Goal: Information Seeking & Learning: Learn about a topic

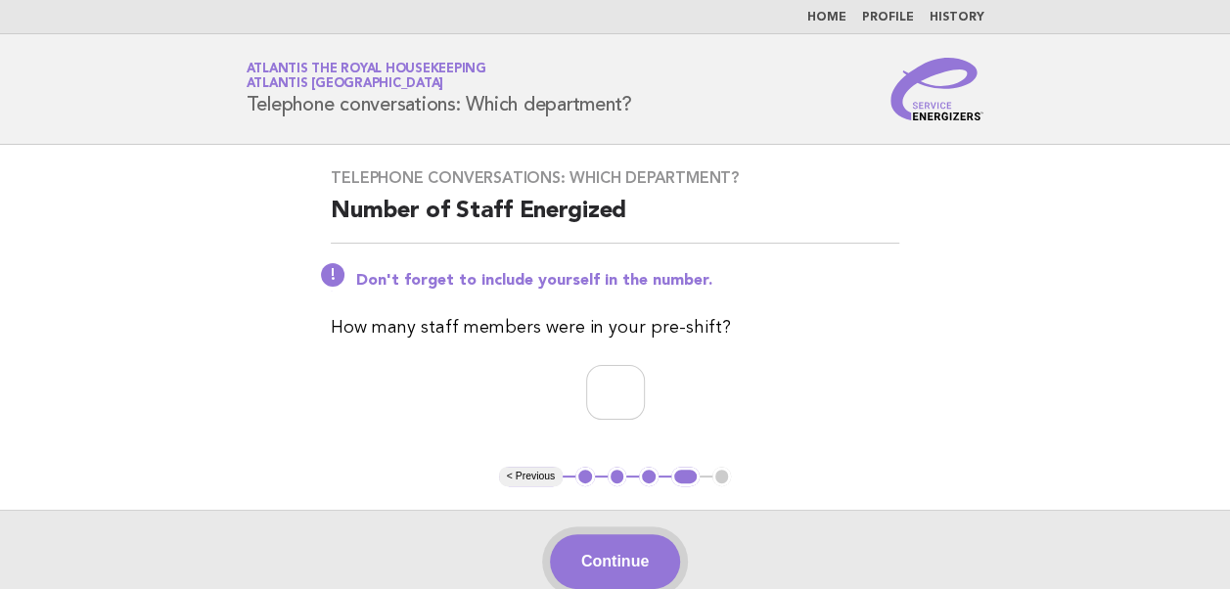
type input "**"
click at [619, 567] on button "Continue" at bounding box center [615, 561] width 130 height 55
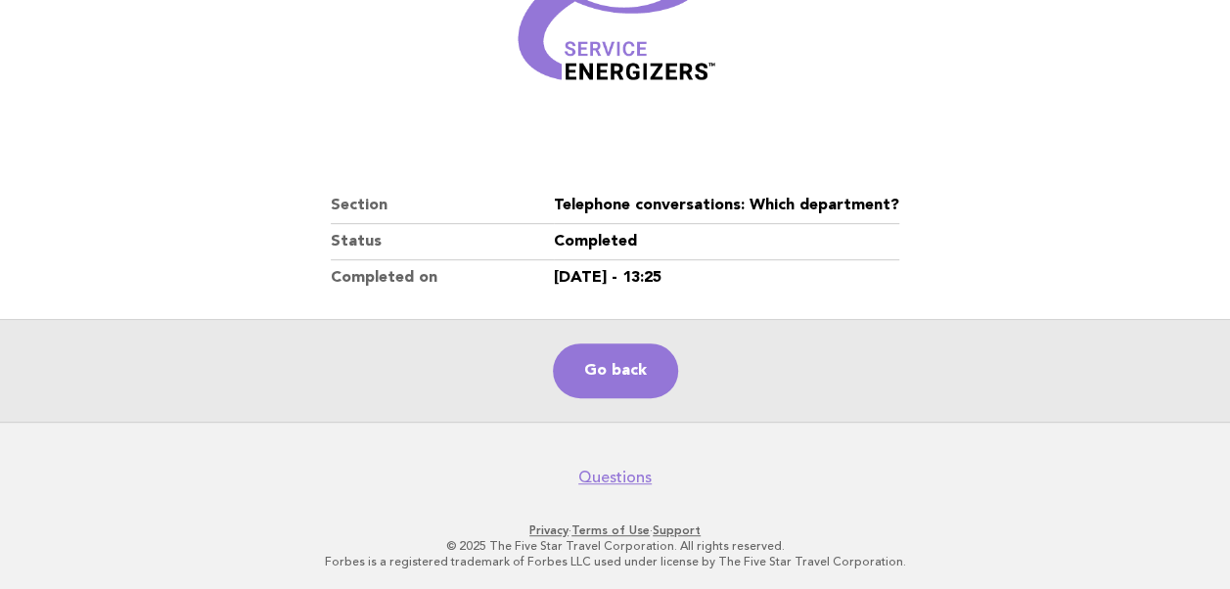
scroll to position [335, 0]
click at [614, 373] on link "Go back" at bounding box center [615, 370] width 125 height 55
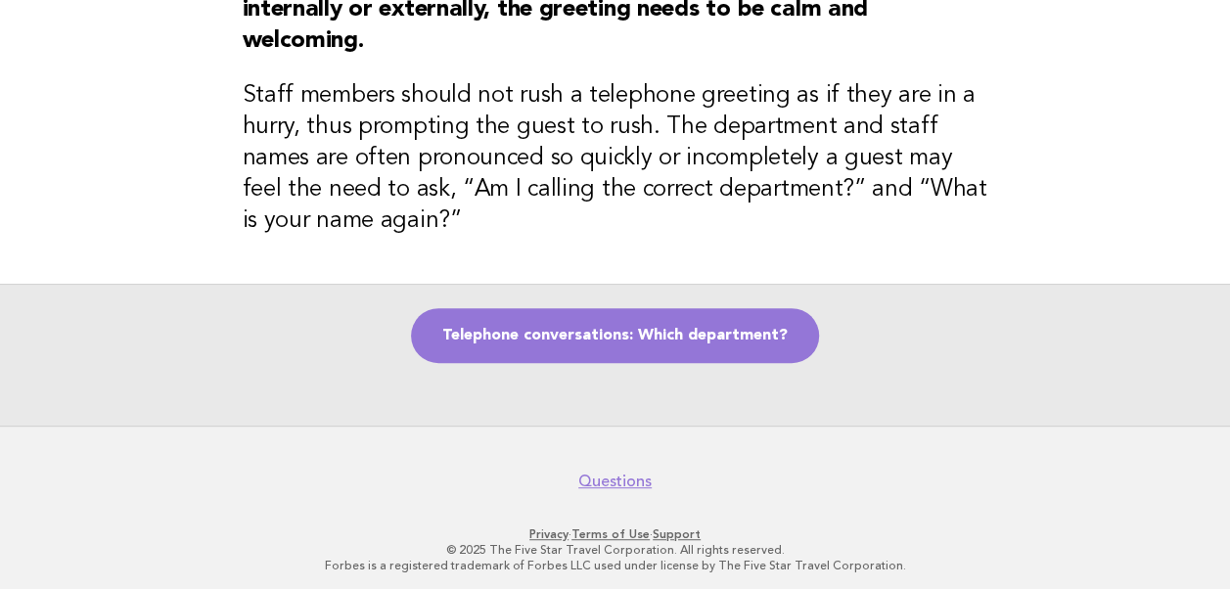
scroll to position [284, 0]
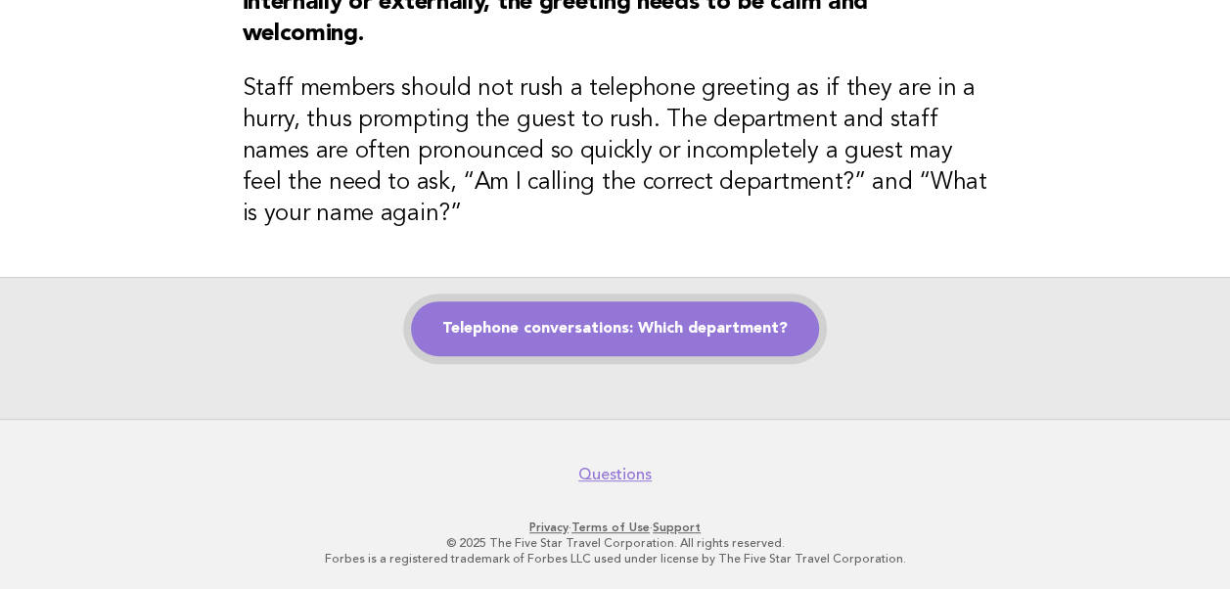
click at [601, 327] on link "Telephone conversations: Which department?" at bounding box center [615, 328] width 408 height 55
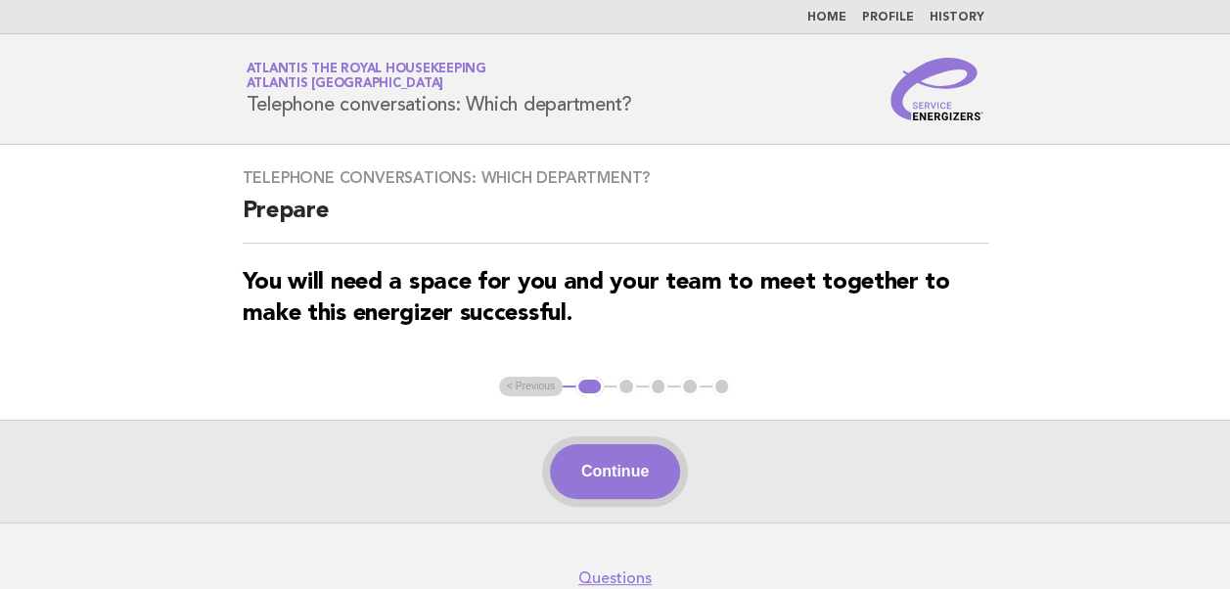
click at [615, 481] on button "Continue" at bounding box center [615, 471] width 130 height 55
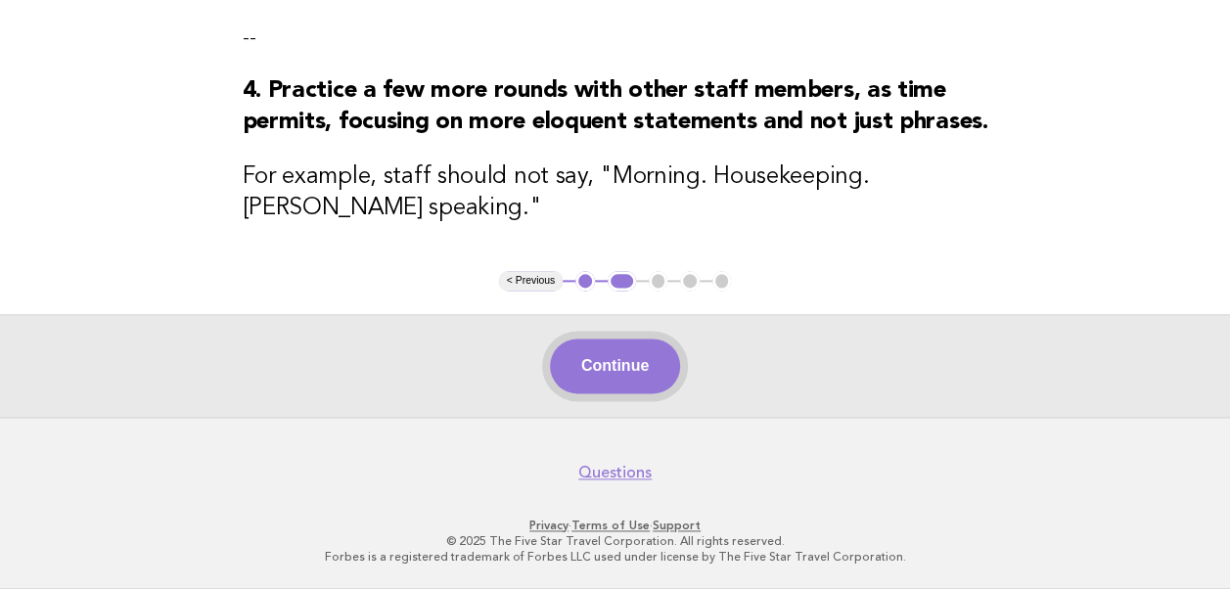
click at [614, 383] on button "Continue" at bounding box center [615, 366] width 130 height 55
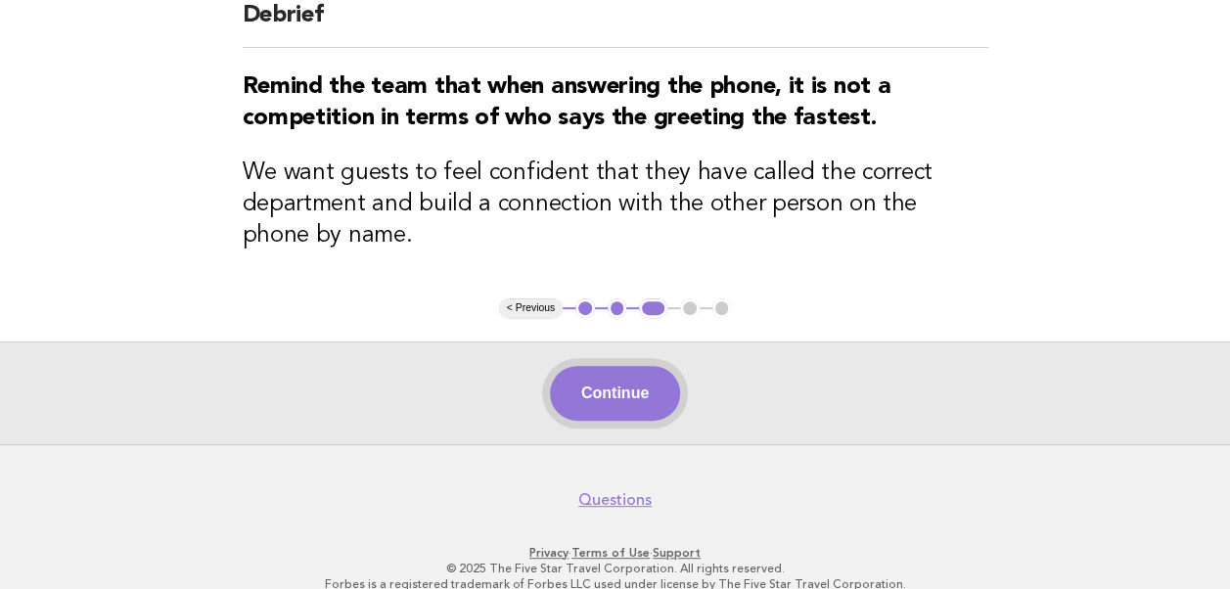
click at [604, 392] on button "Continue" at bounding box center [615, 393] width 130 height 55
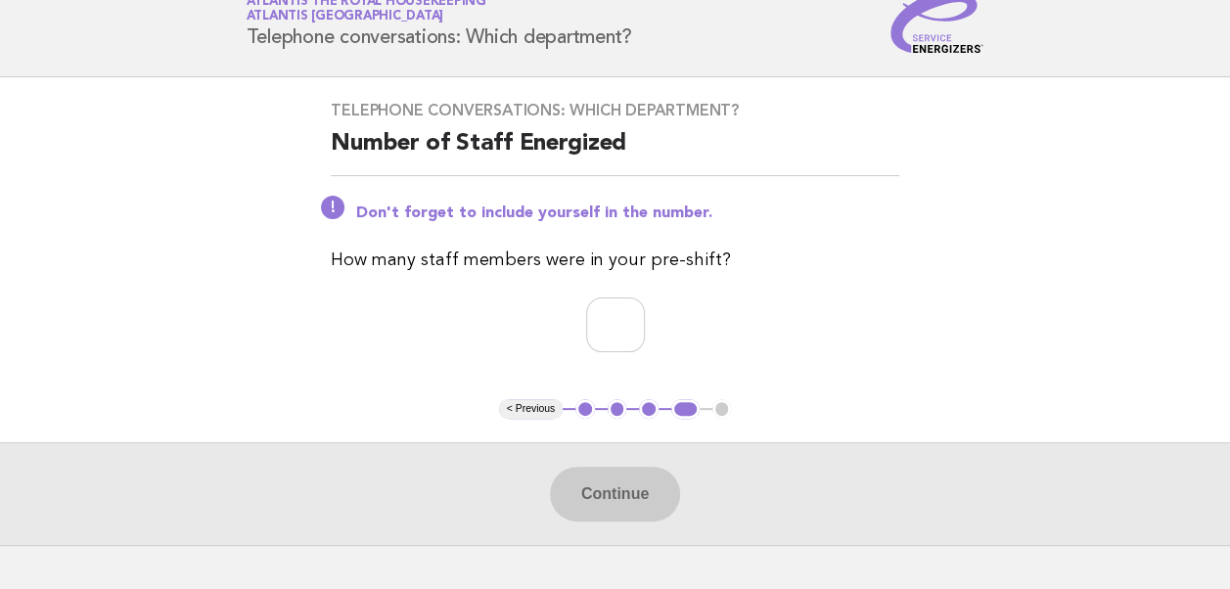
scroll to position [98, 0]
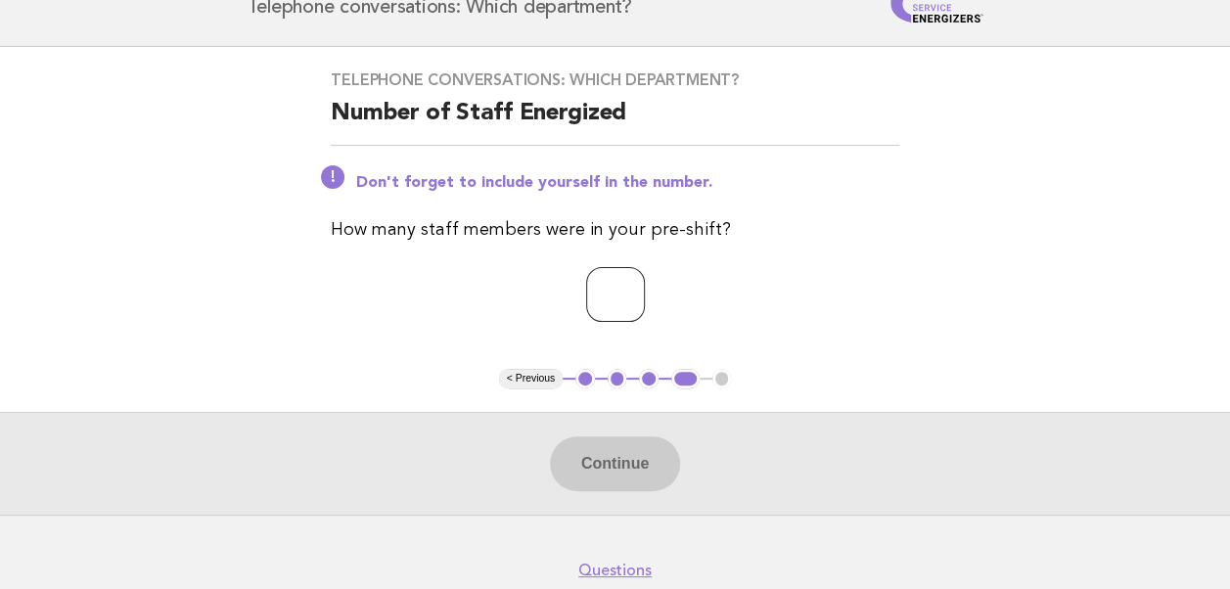
click at [587, 293] on input "number" at bounding box center [615, 294] width 59 height 55
type input "**"
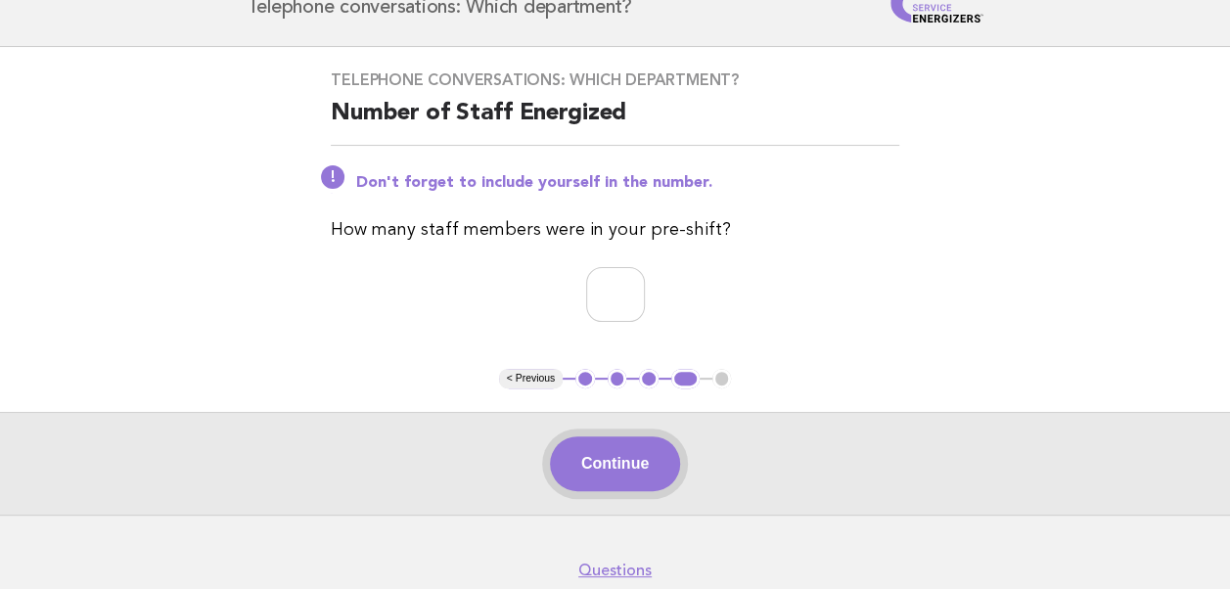
click at [604, 481] on button "Continue" at bounding box center [615, 463] width 130 height 55
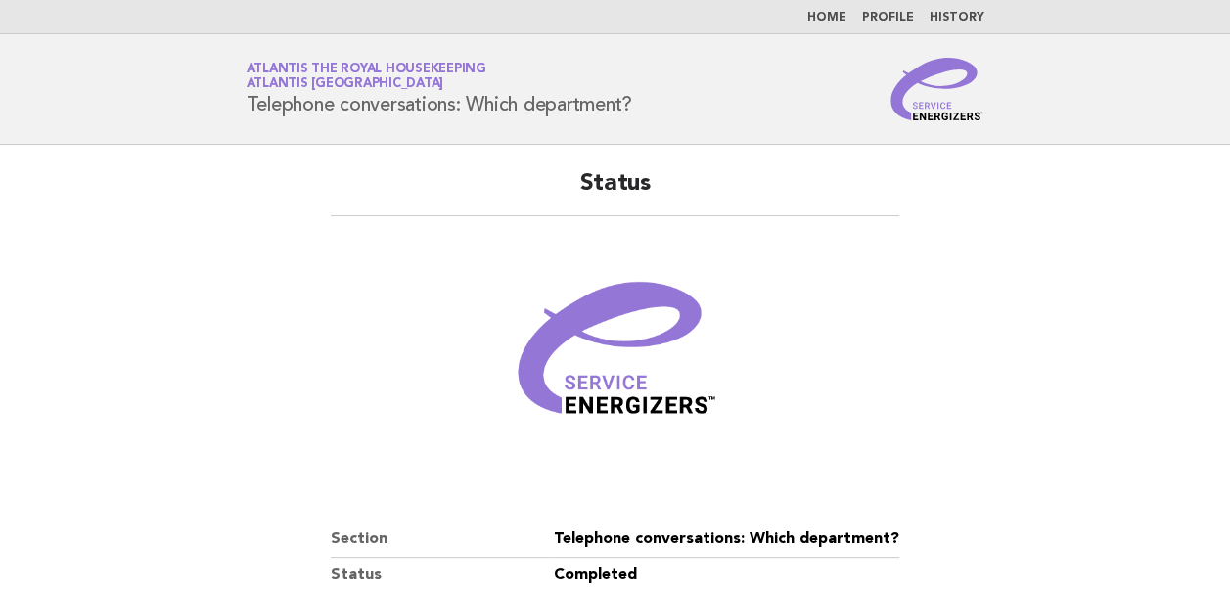
scroll to position [335, 0]
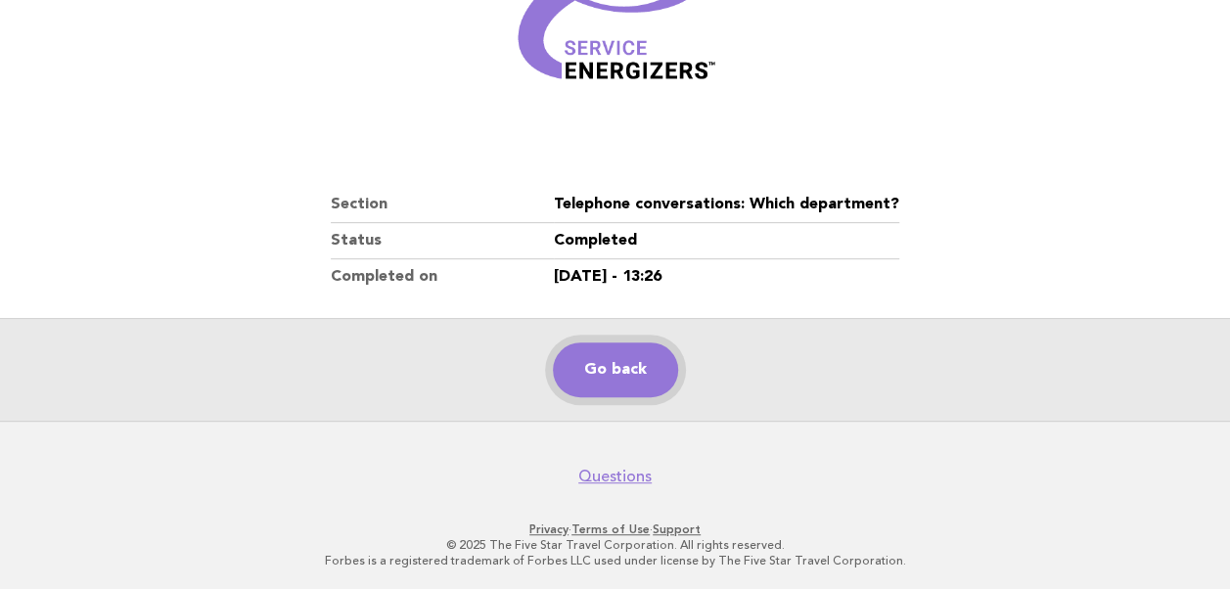
click at [611, 382] on link "Go back" at bounding box center [615, 370] width 125 height 55
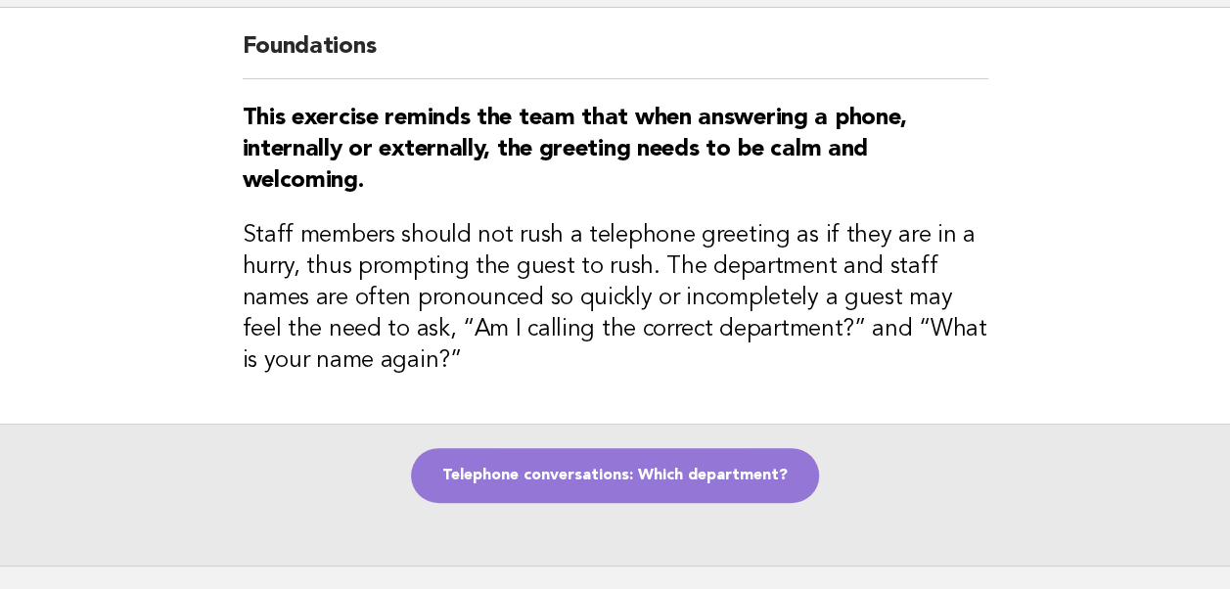
scroll to position [284, 0]
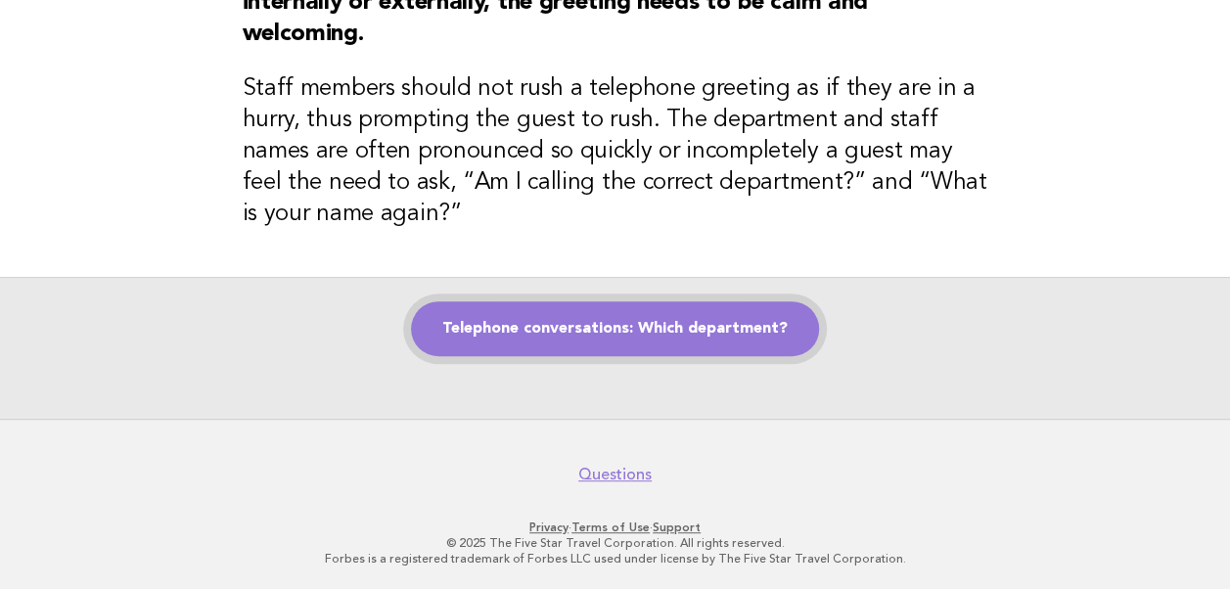
click at [553, 342] on link "Telephone conversations: Which department?" at bounding box center [615, 328] width 408 height 55
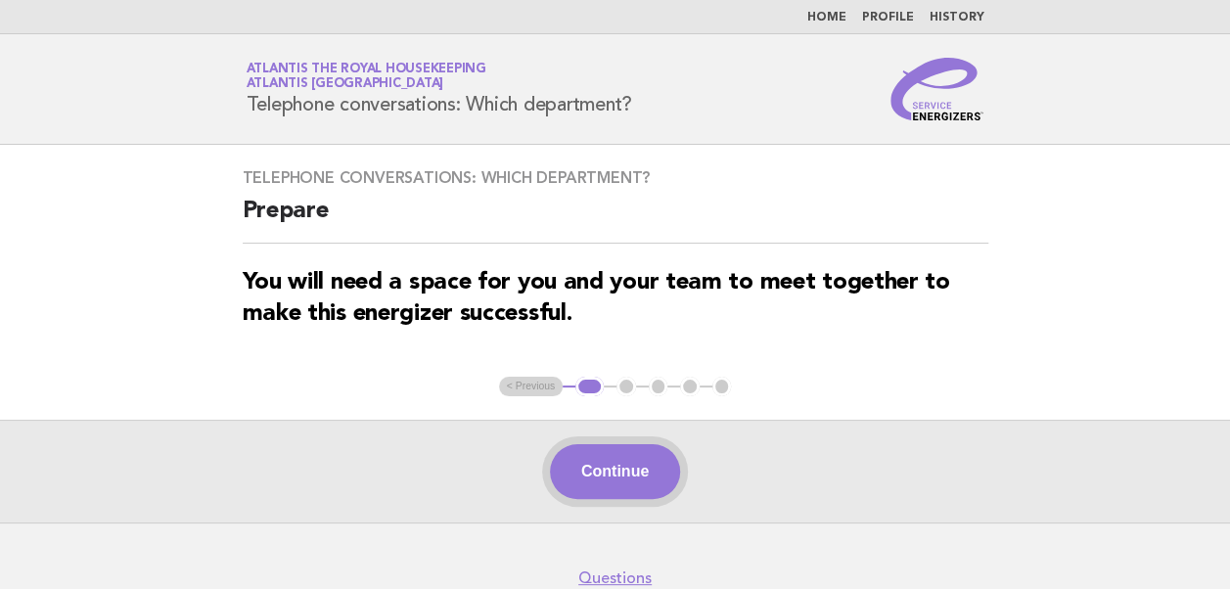
click at [611, 468] on button "Continue" at bounding box center [615, 471] width 130 height 55
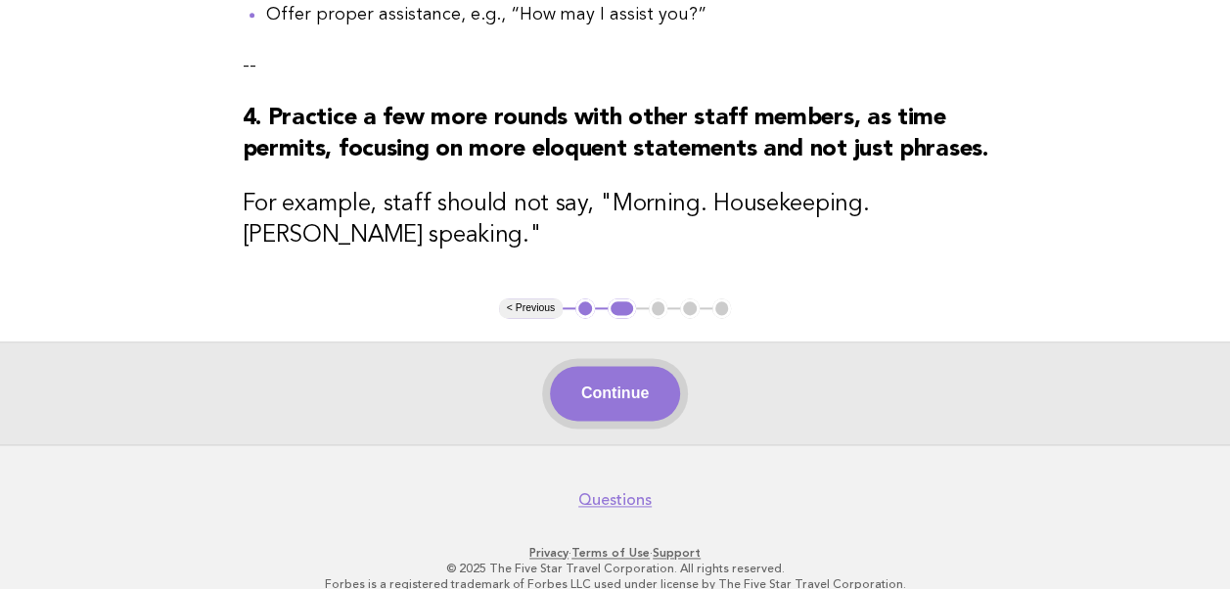
click at [589, 421] on button "Continue" at bounding box center [615, 393] width 130 height 55
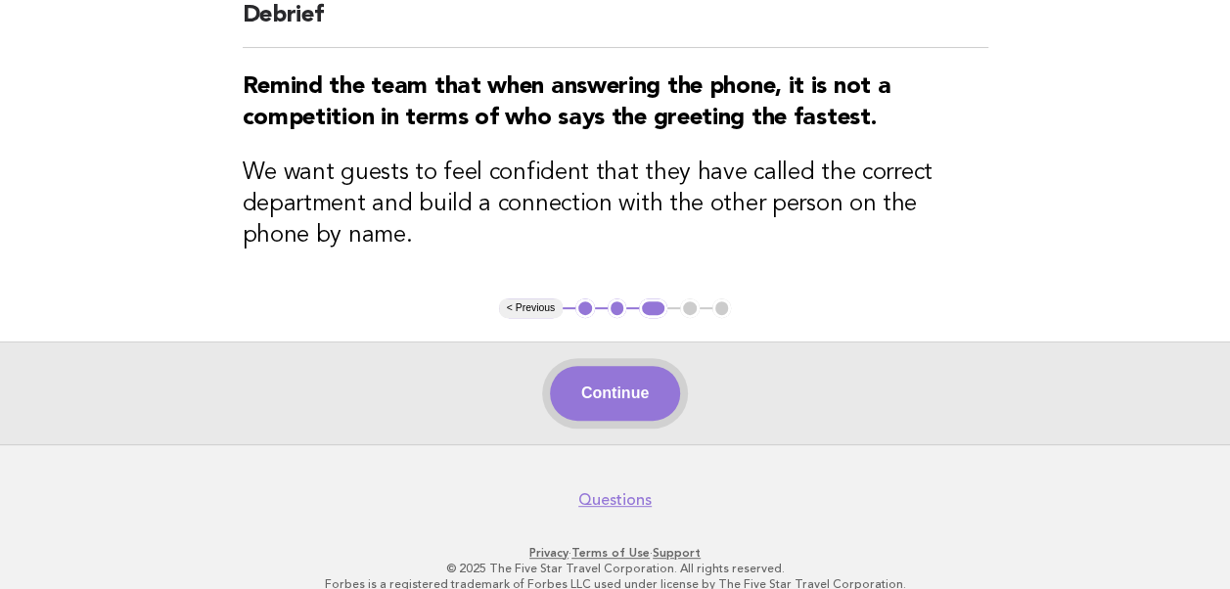
click at [597, 407] on button "Continue" at bounding box center [615, 393] width 130 height 55
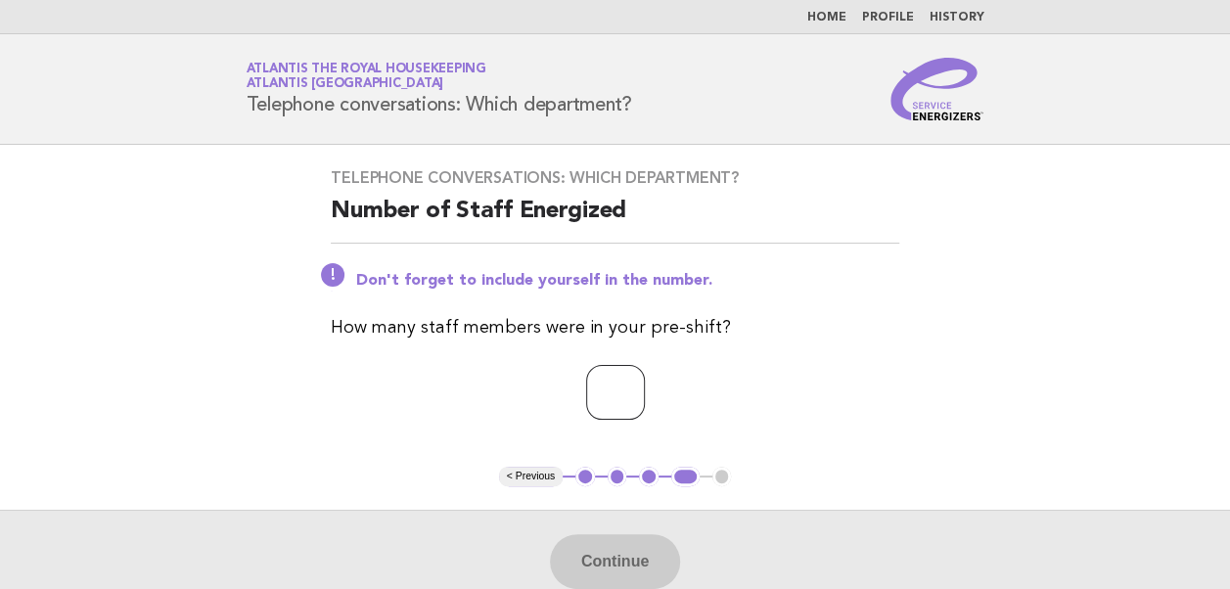
click at [597, 405] on input "number" at bounding box center [615, 392] width 59 height 55
type input "**"
click at [605, 575] on button "Continue" at bounding box center [615, 561] width 130 height 55
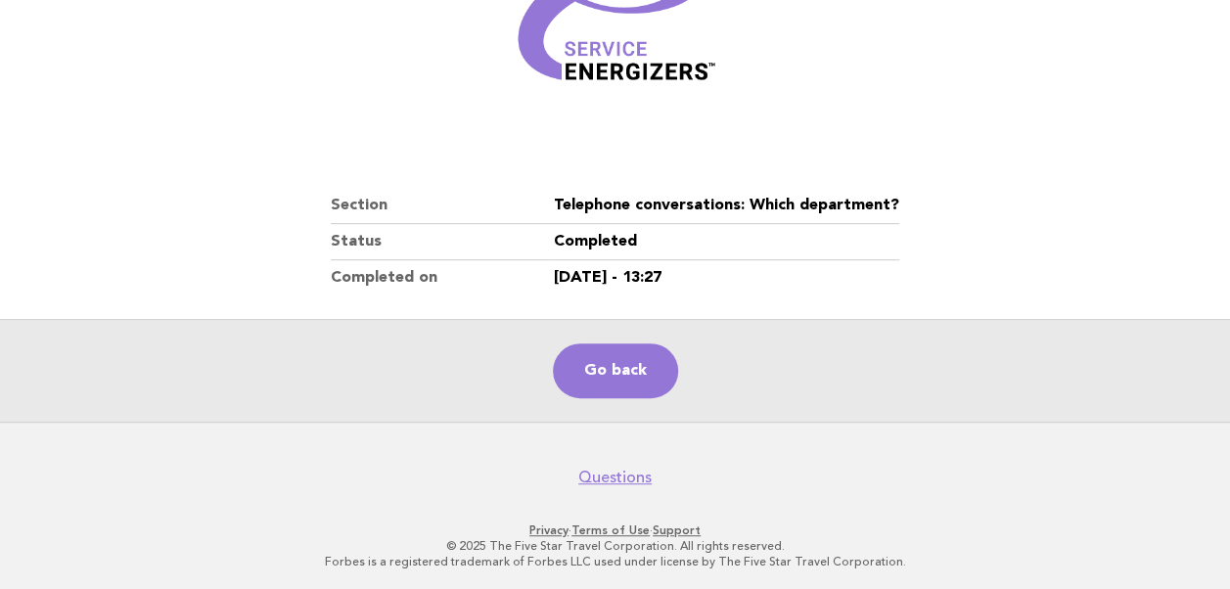
scroll to position [335, 0]
click at [620, 370] on link "Go back" at bounding box center [615, 370] width 125 height 55
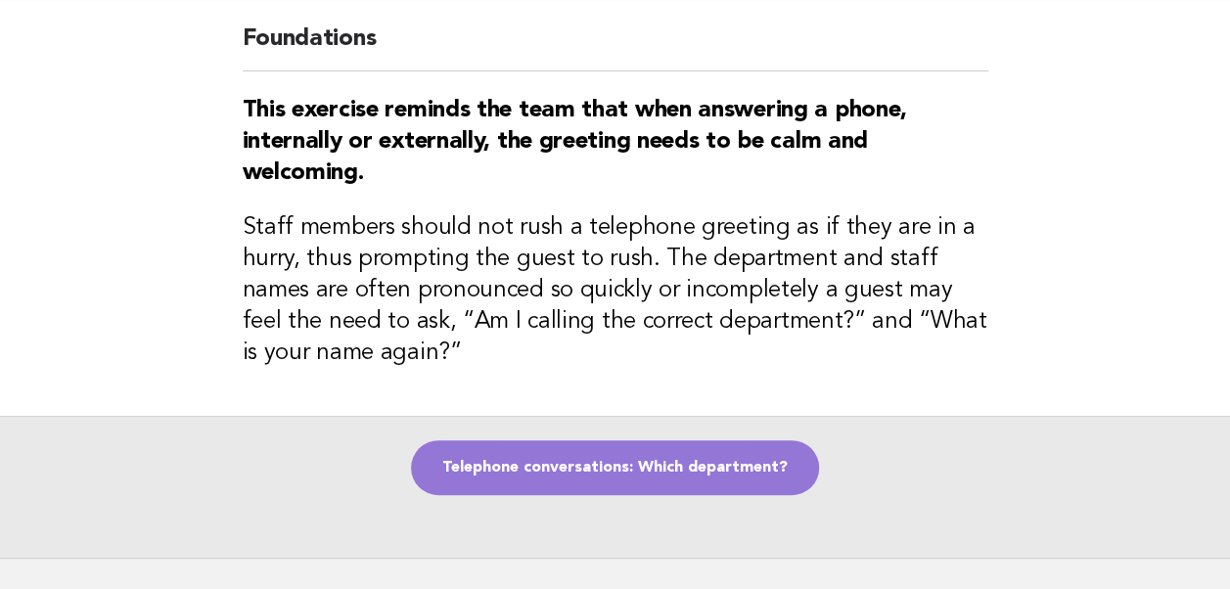
scroll to position [284, 0]
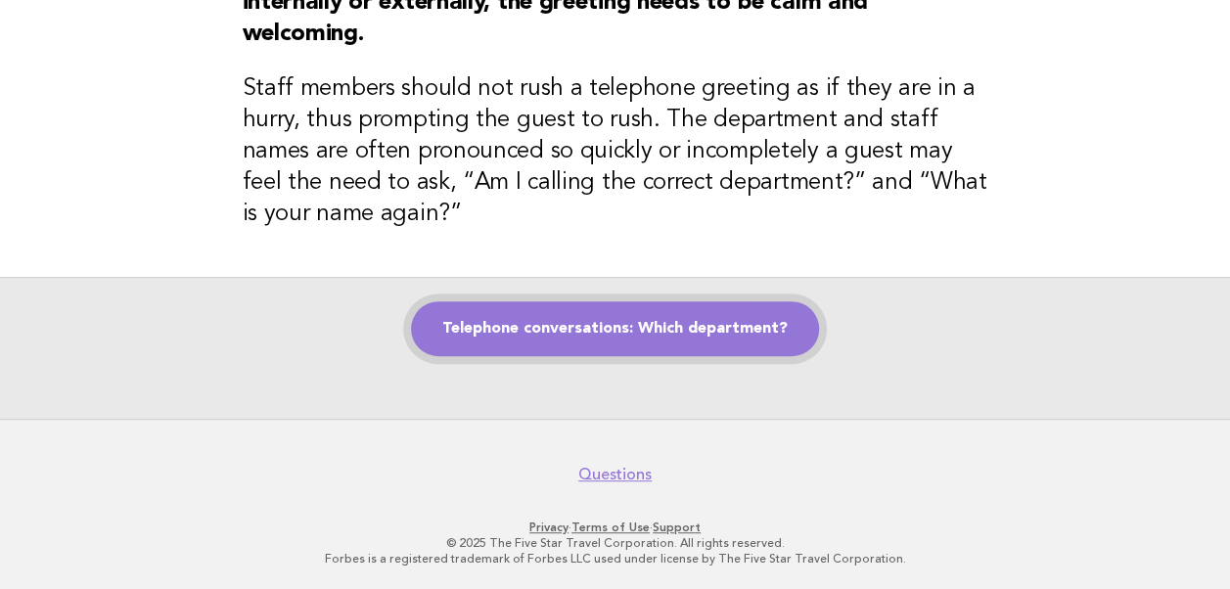
click at [579, 335] on link "Telephone conversations: Which department?" at bounding box center [615, 328] width 408 height 55
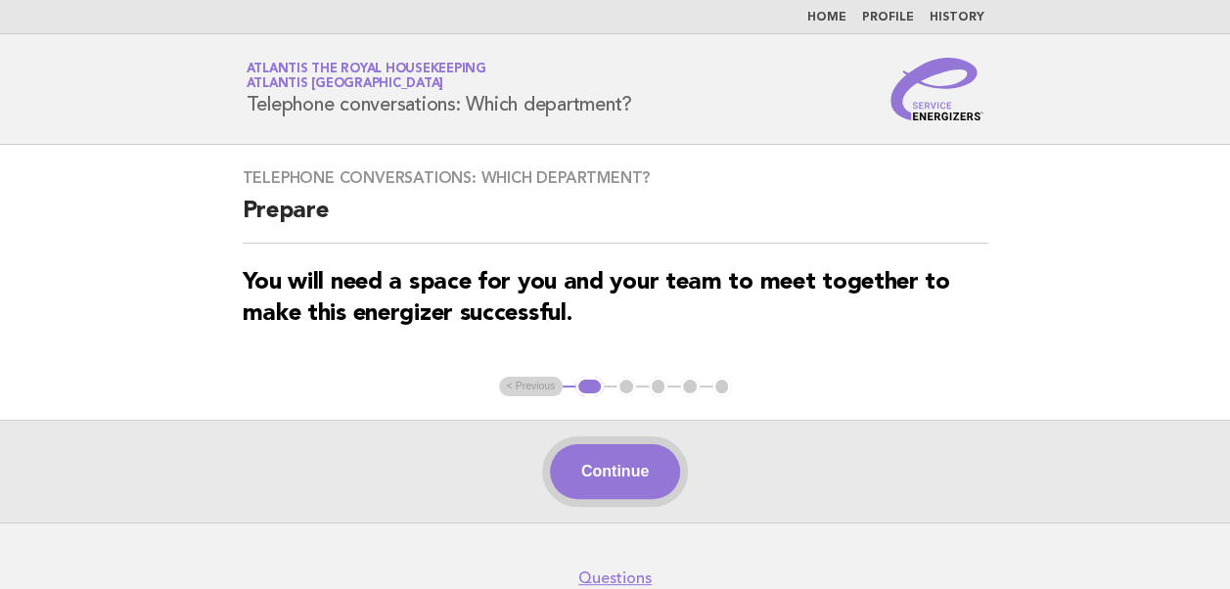
click at [579, 470] on button "Continue" at bounding box center [615, 471] width 130 height 55
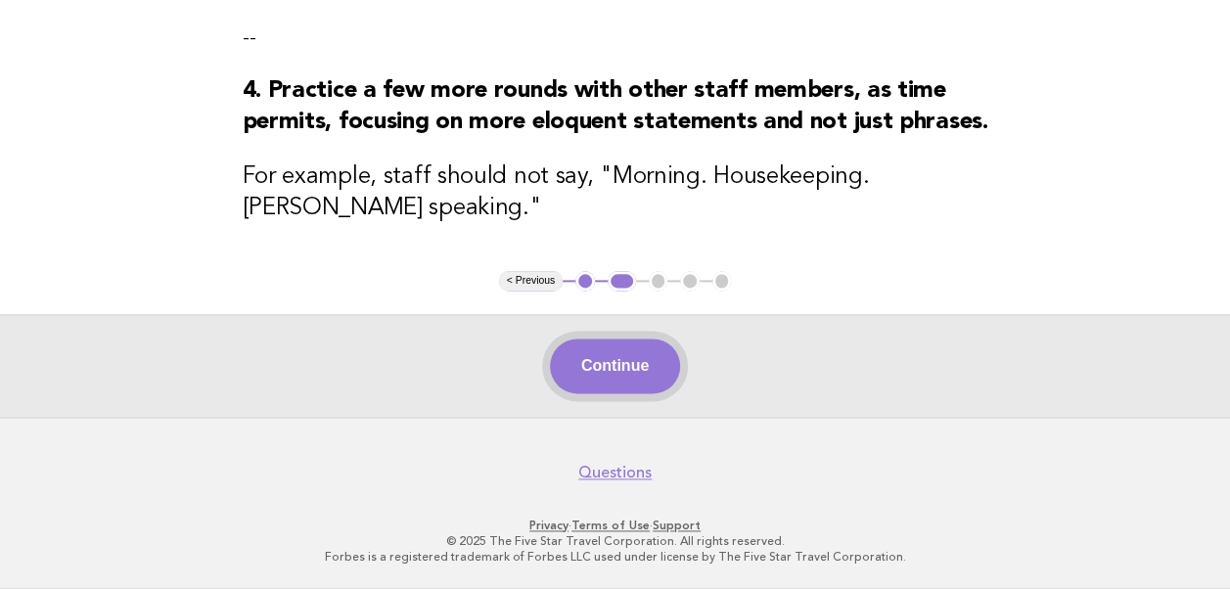
click at [594, 381] on button "Continue" at bounding box center [615, 366] width 130 height 55
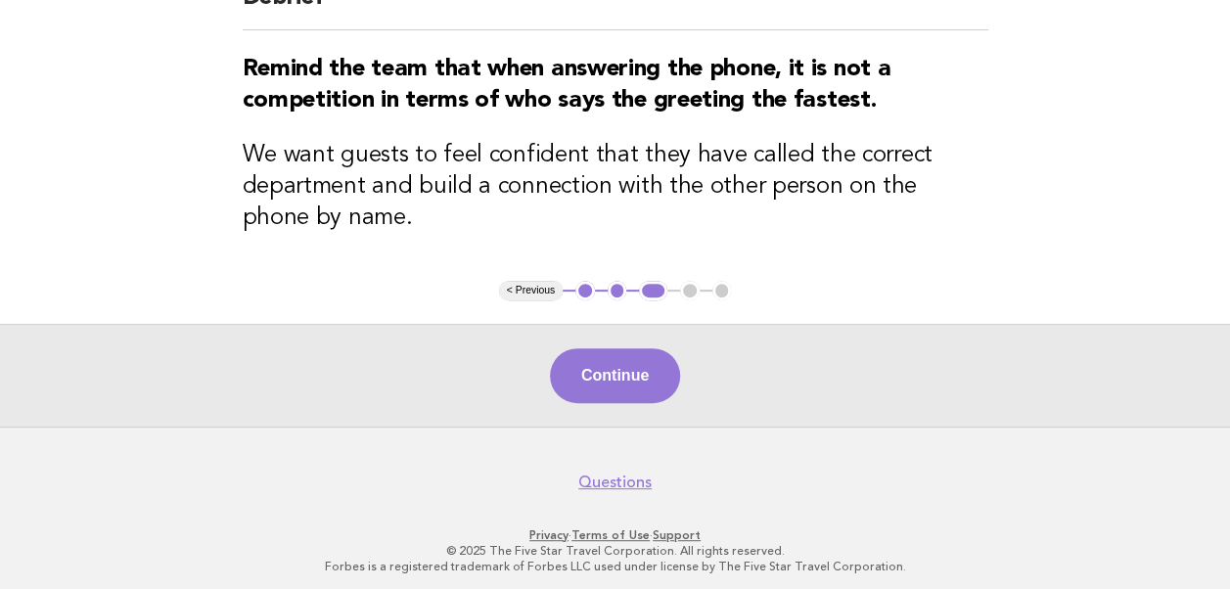
scroll to position [220, 0]
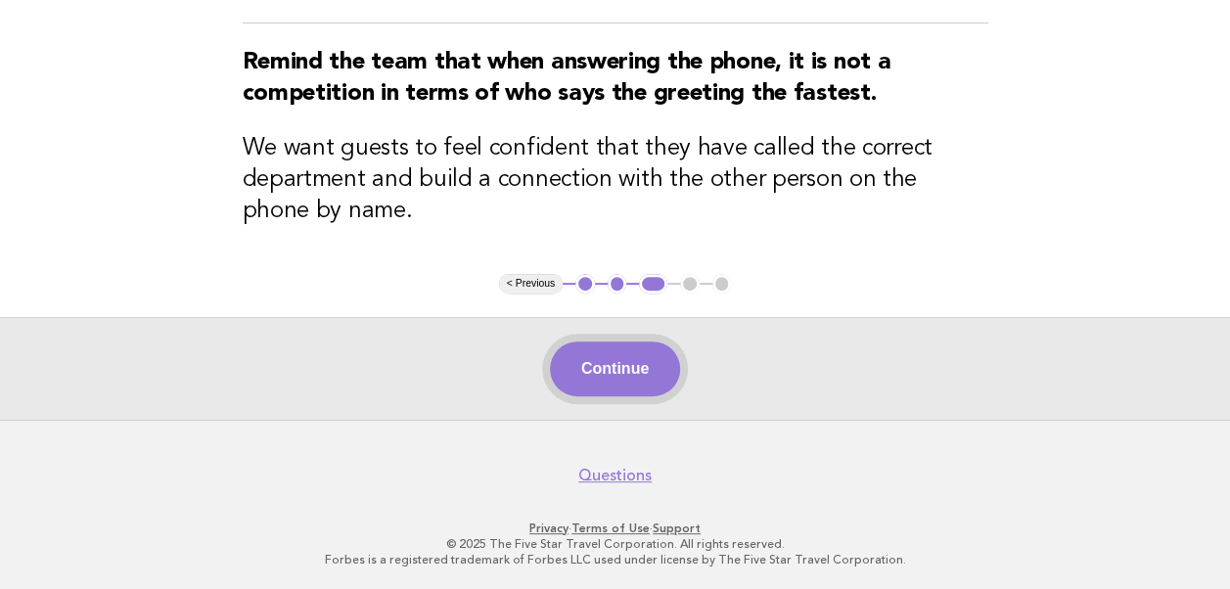
click at [613, 370] on button "Continue" at bounding box center [615, 369] width 130 height 55
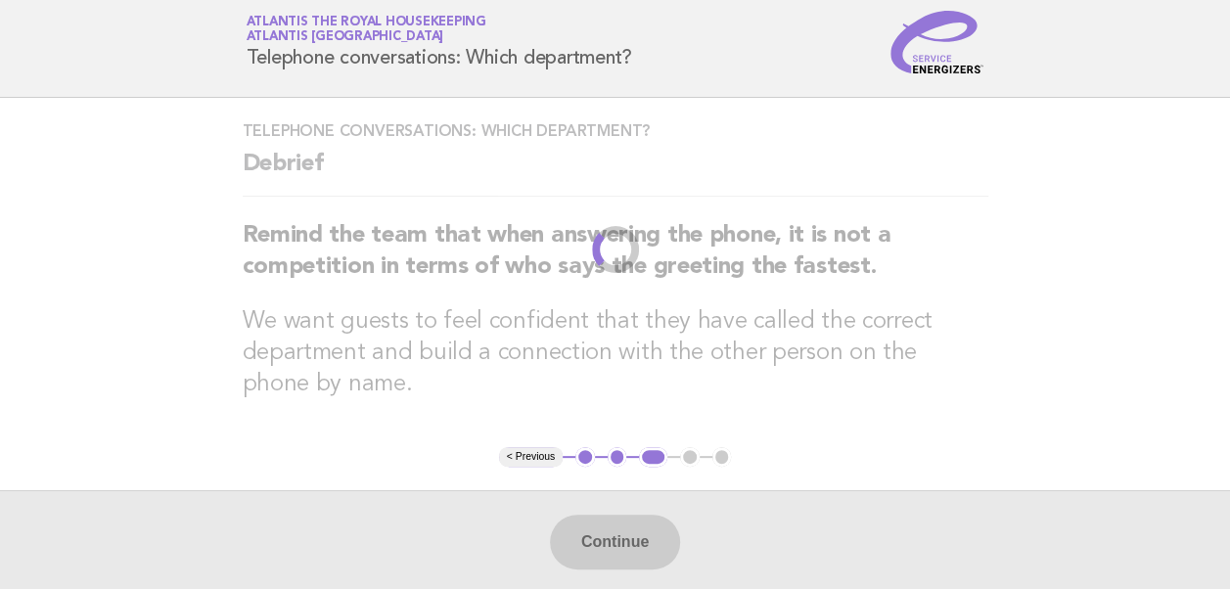
scroll to position [0, 0]
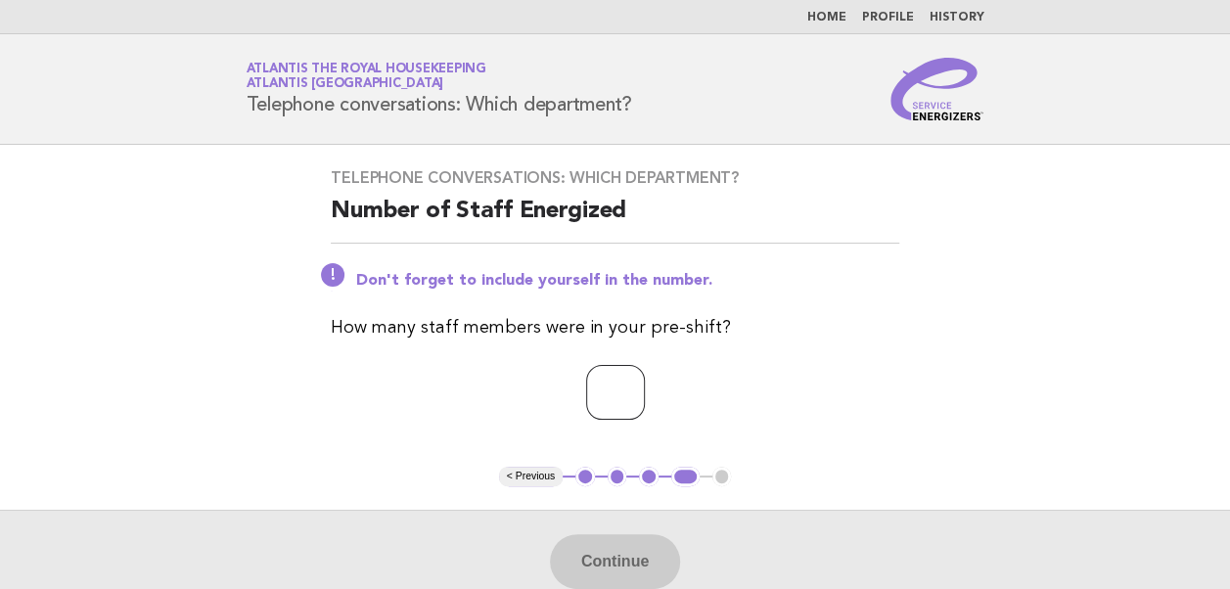
click at [601, 399] on input "number" at bounding box center [615, 392] width 59 height 55
type input "**"
click at [616, 562] on button "Continue" at bounding box center [615, 561] width 130 height 55
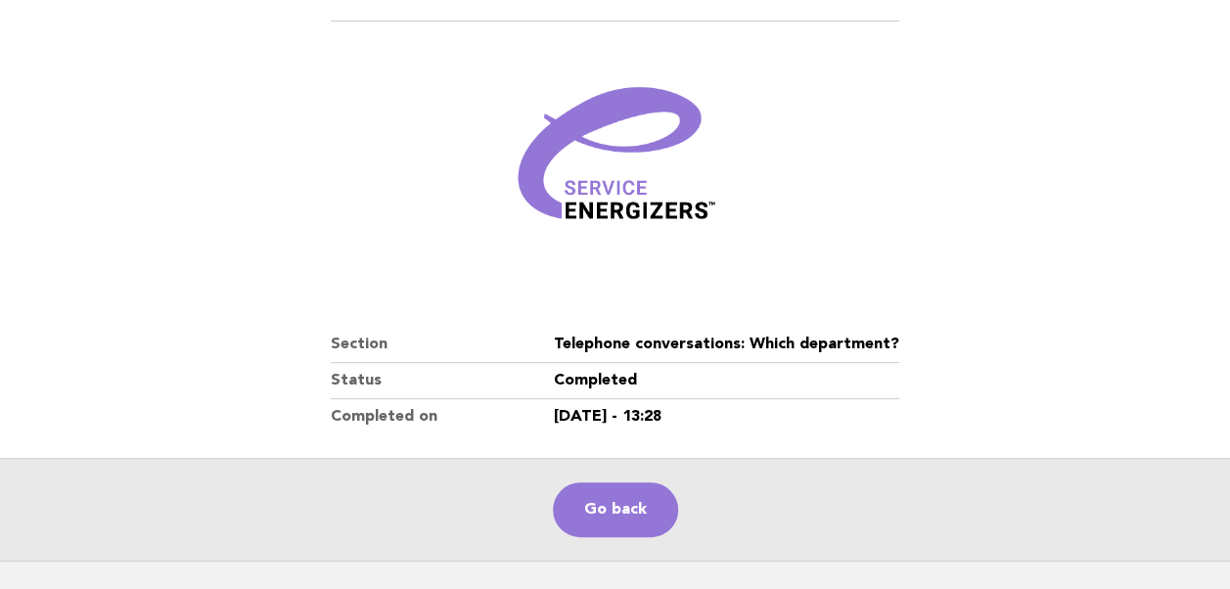
scroll to position [196, 0]
click at [613, 507] on link "Go back" at bounding box center [615, 508] width 125 height 55
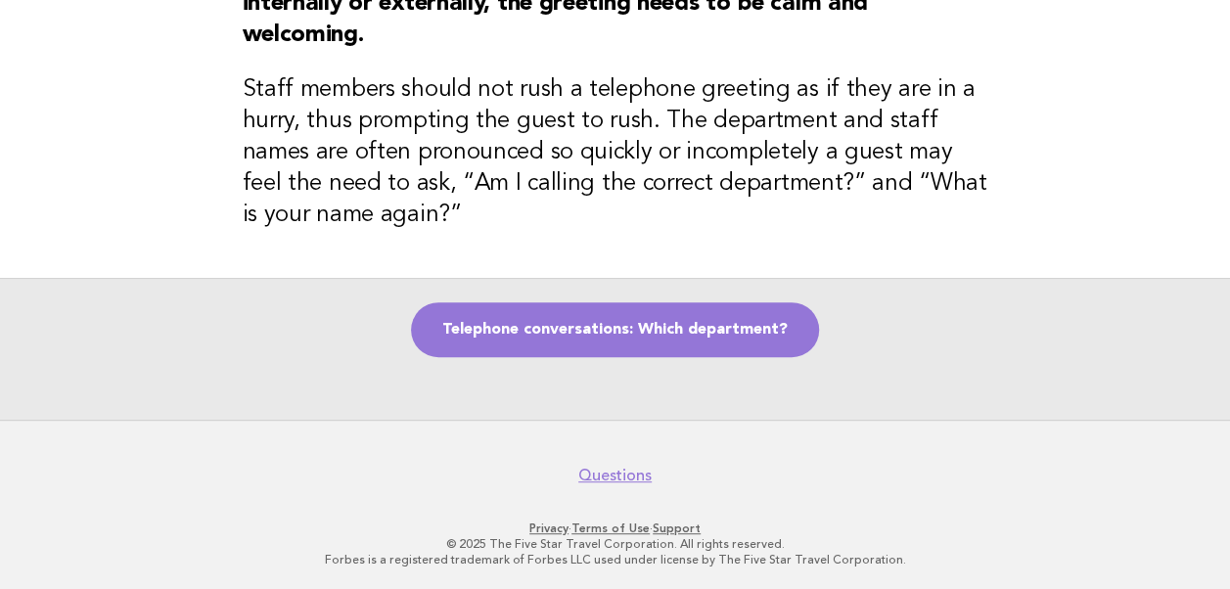
scroll to position [186, 0]
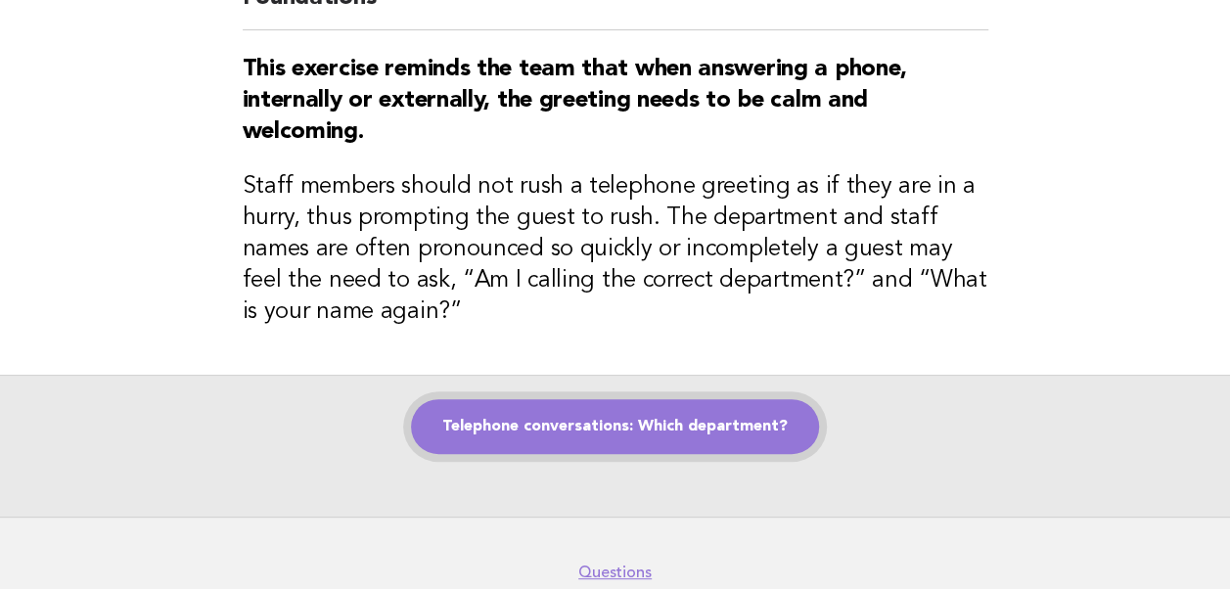
click at [575, 435] on link "Telephone conversations: Which department?" at bounding box center [615, 426] width 408 height 55
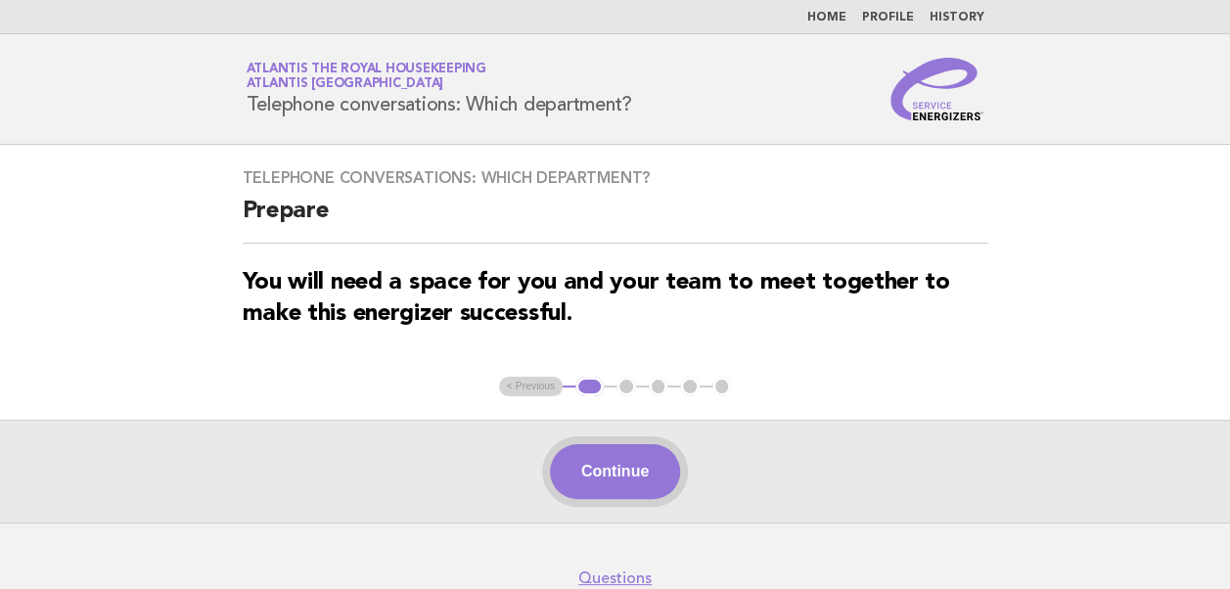
click at [617, 480] on button "Continue" at bounding box center [615, 471] width 130 height 55
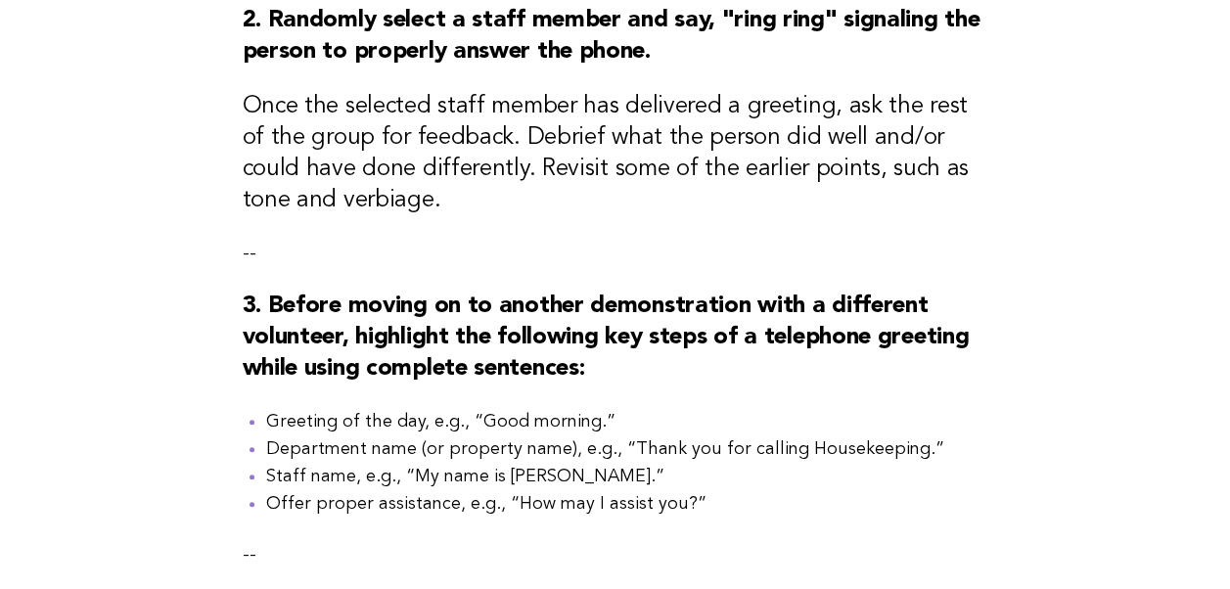
scroll to position [979, 0]
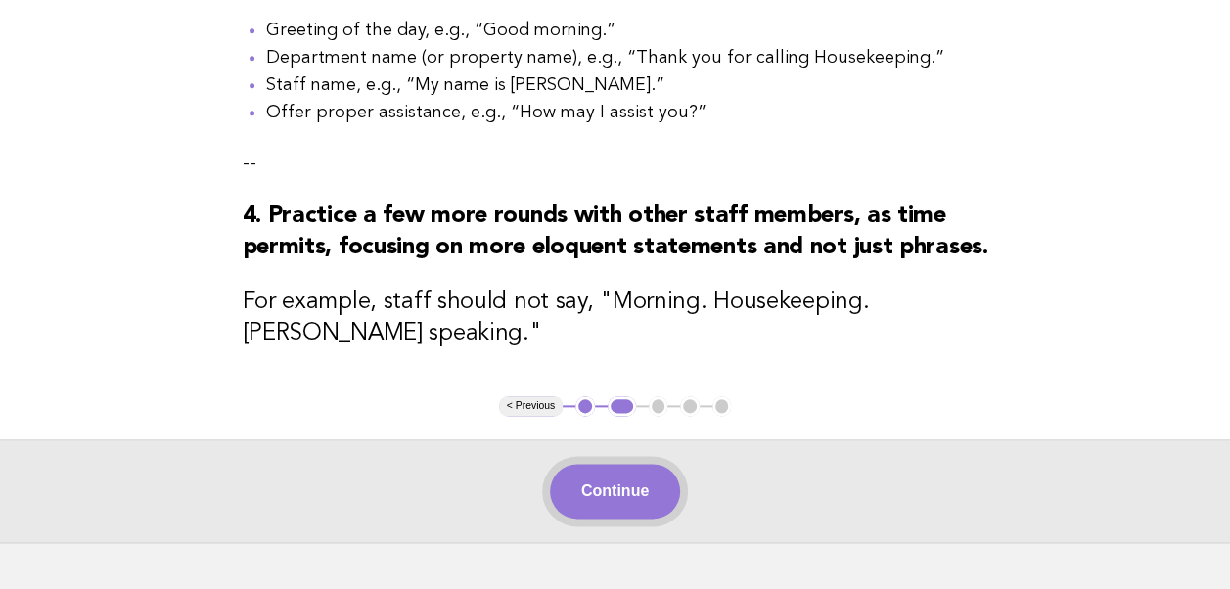
click at [603, 519] on button "Continue" at bounding box center [615, 491] width 130 height 55
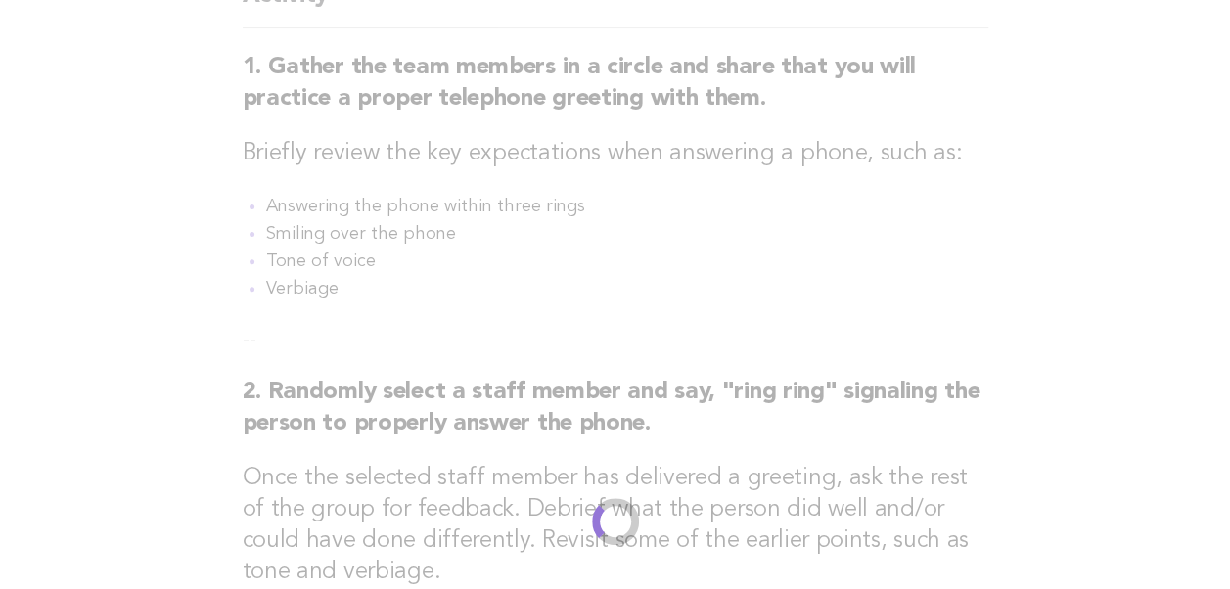
scroll to position [220, 0]
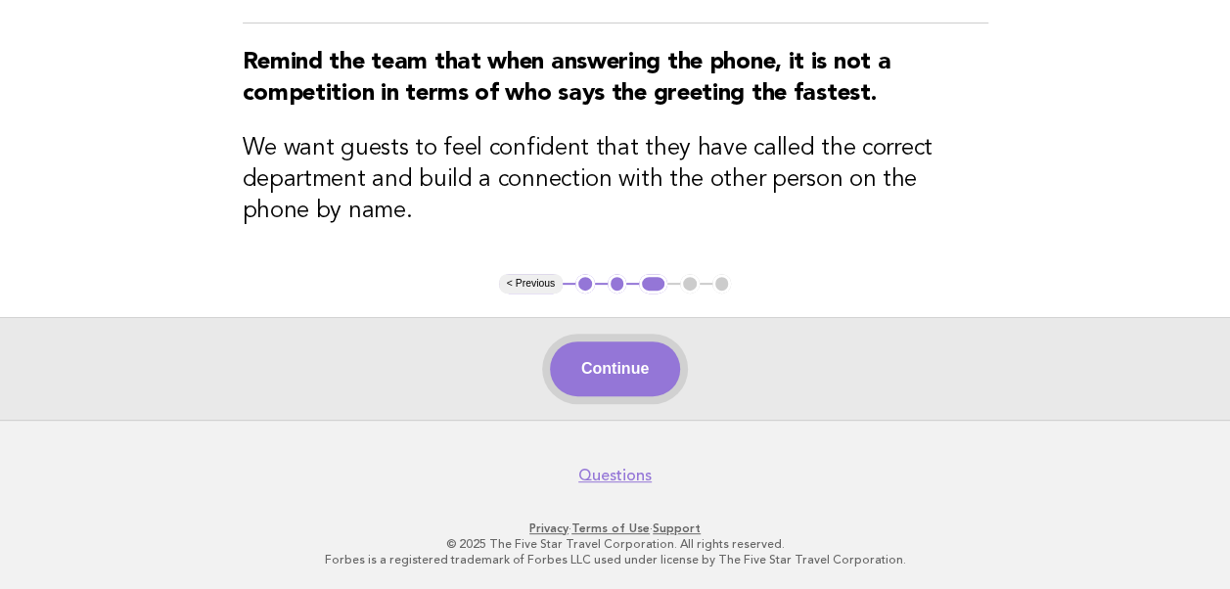
click at [613, 363] on button "Continue" at bounding box center [615, 369] width 130 height 55
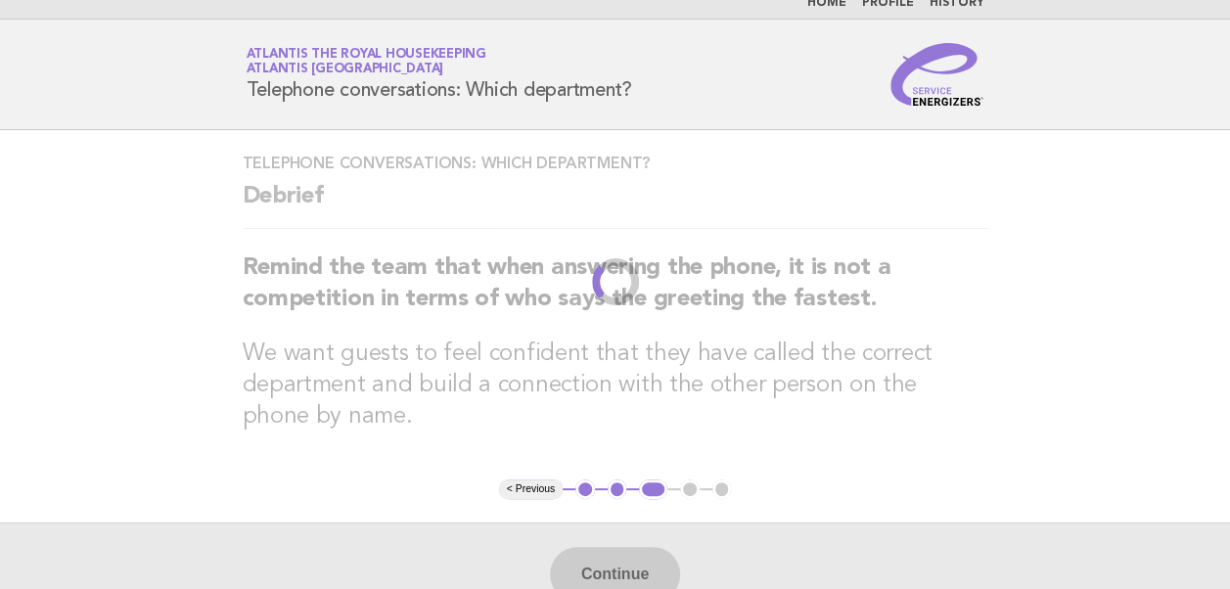
scroll to position [0, 0]
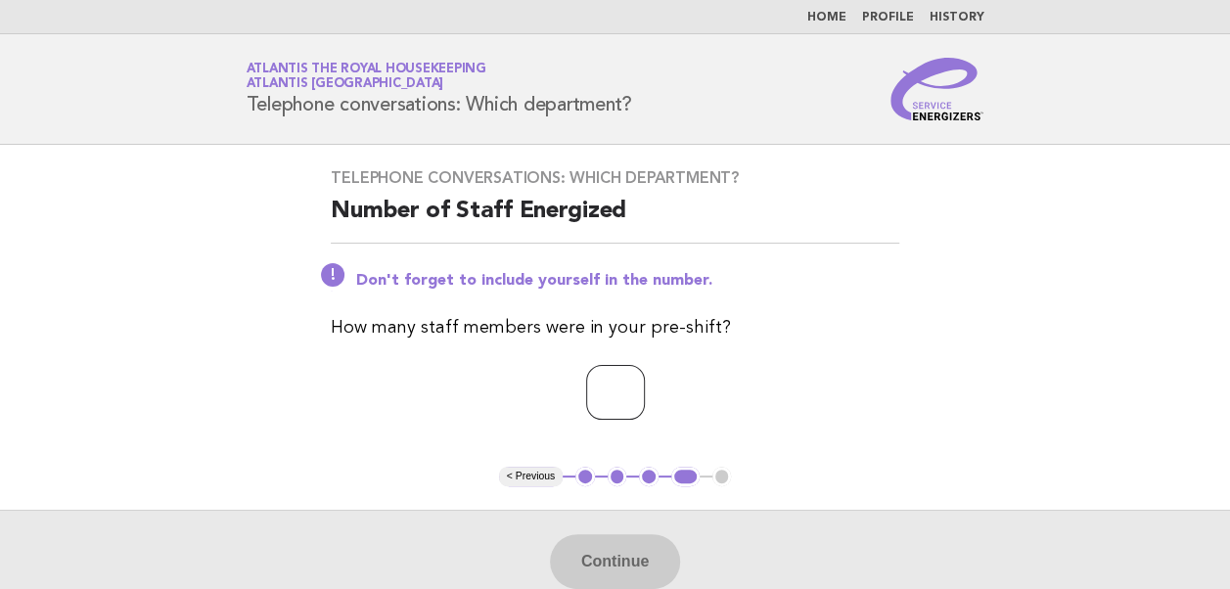
click at [586, 393] on input "number" at bounding box center [615, 392] width 59 height 55
type input "**"
click at [611, 573] on button "Continue" at bounding box center [615, 561] width 130 height 55
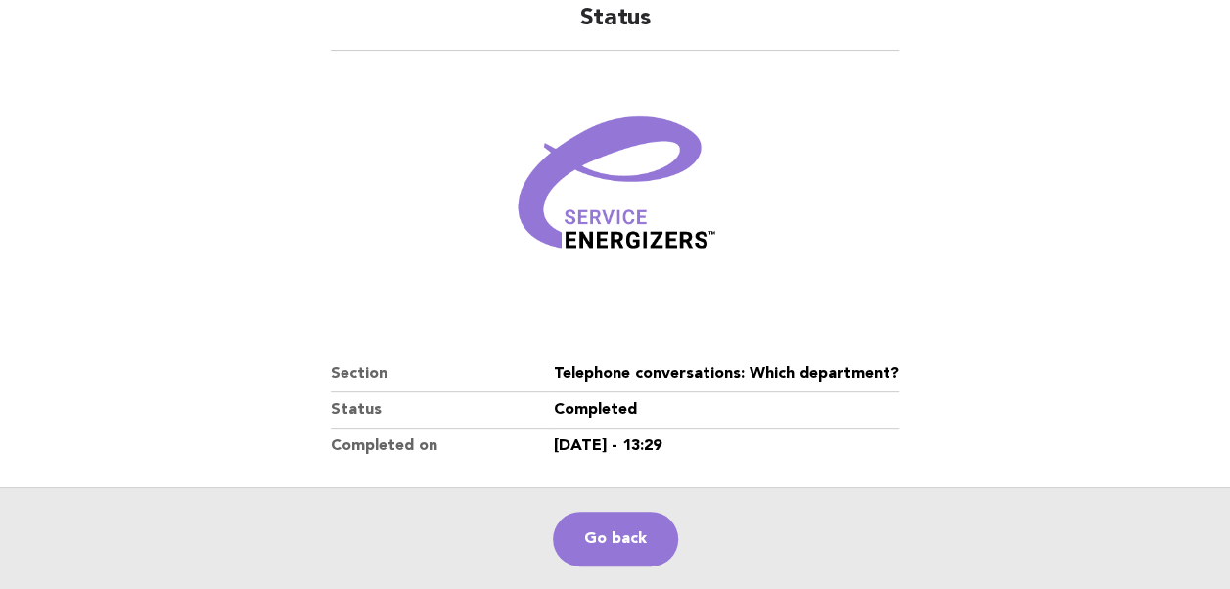
scroll to position [335, 0]
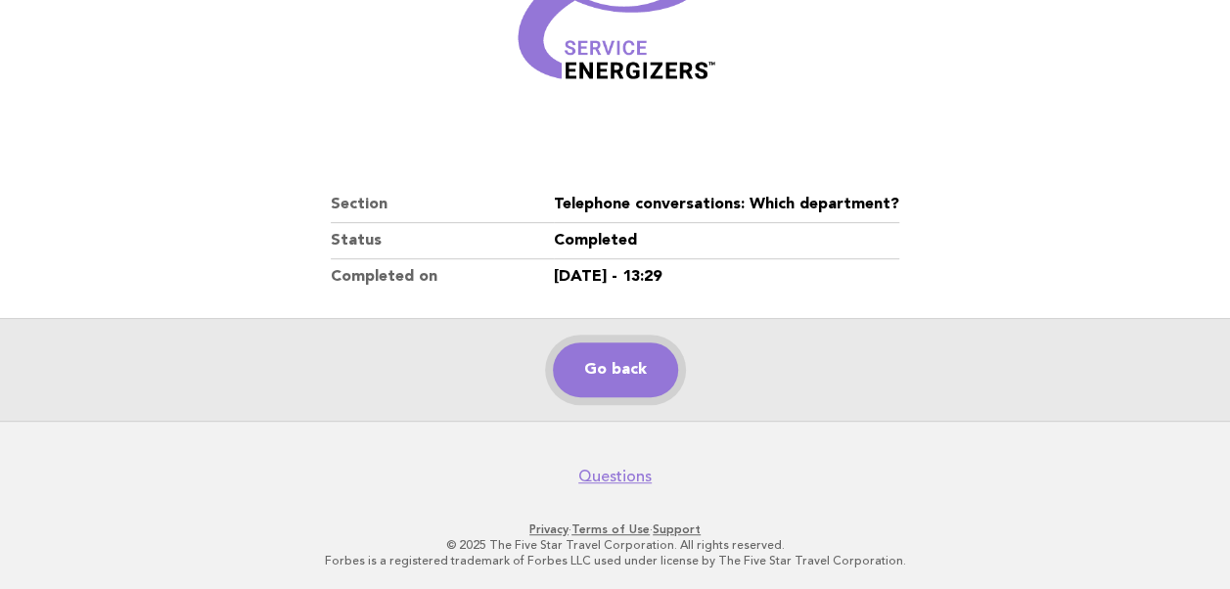
click at [611, 377] on link "Go back" at bounding box center [615, 370] width 125 height 55
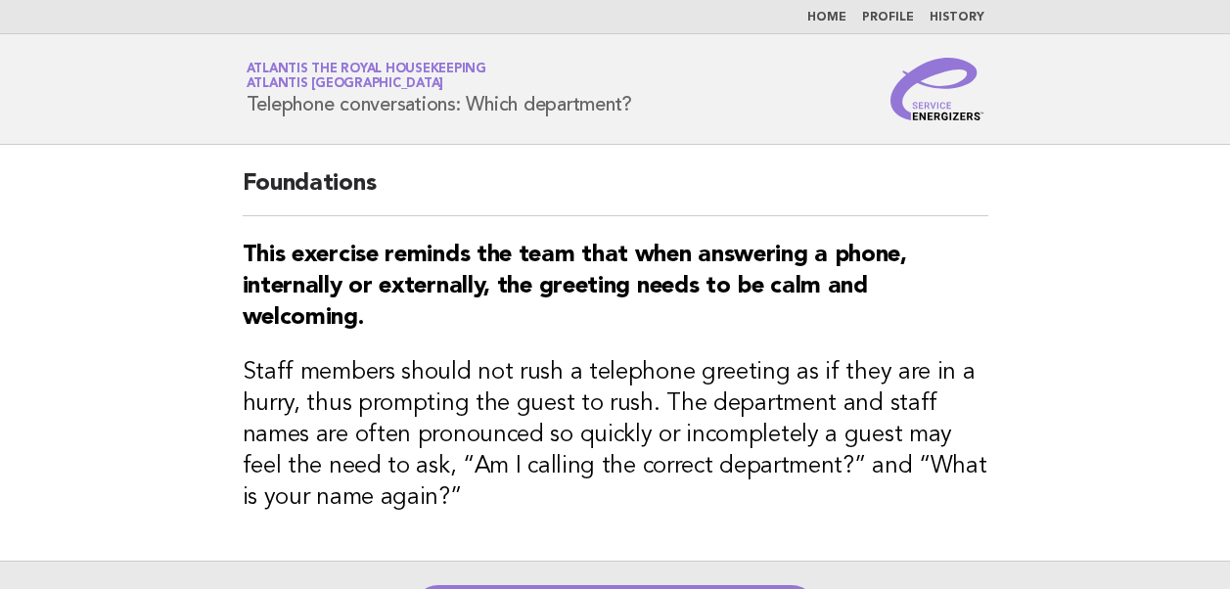
scroll to position [284, 0]
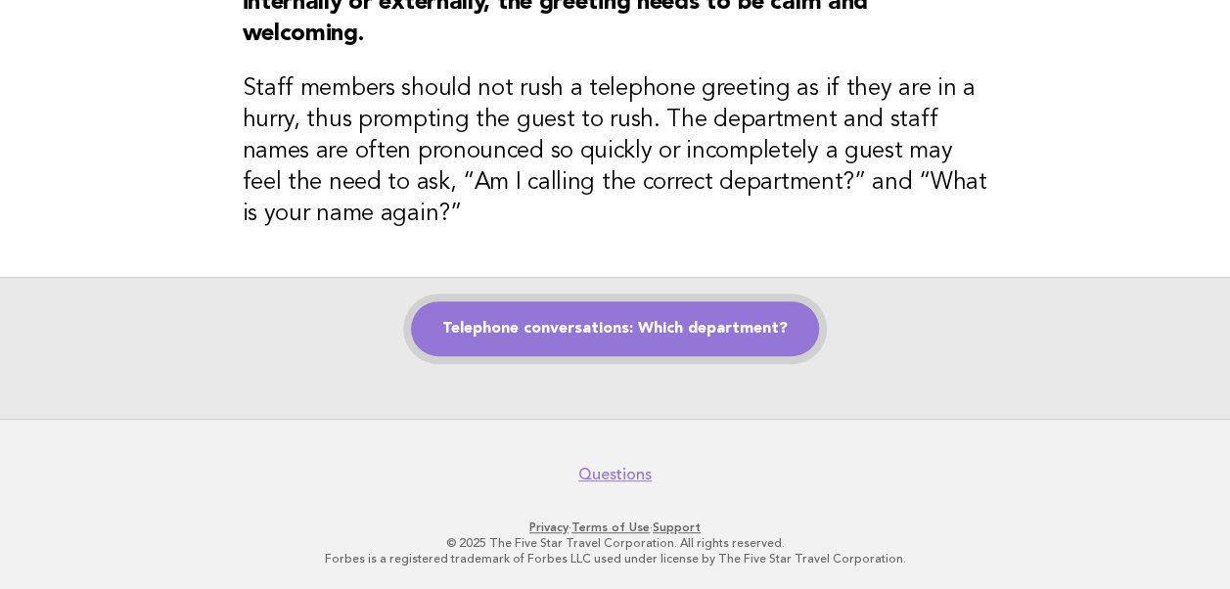
click at [604, 329] on link "Telephone conversations: Which department?" at bounding box center [615, 328] width 408 height 55
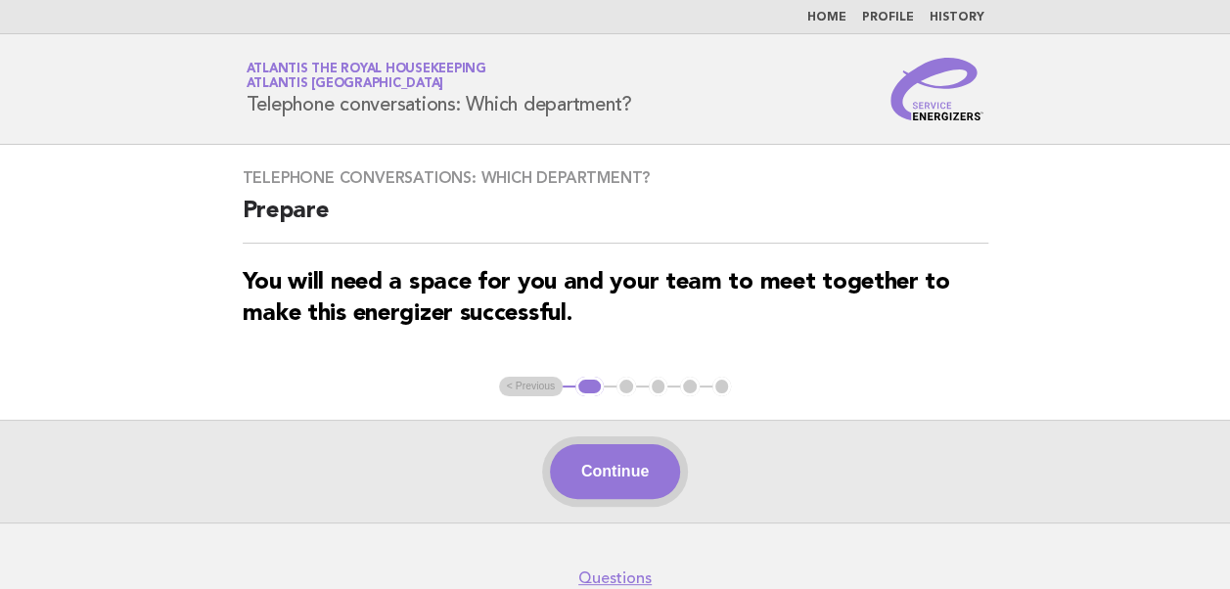
click at [632, 484] on button "Continue" at bounding box center [615, 471] width 130 height 55
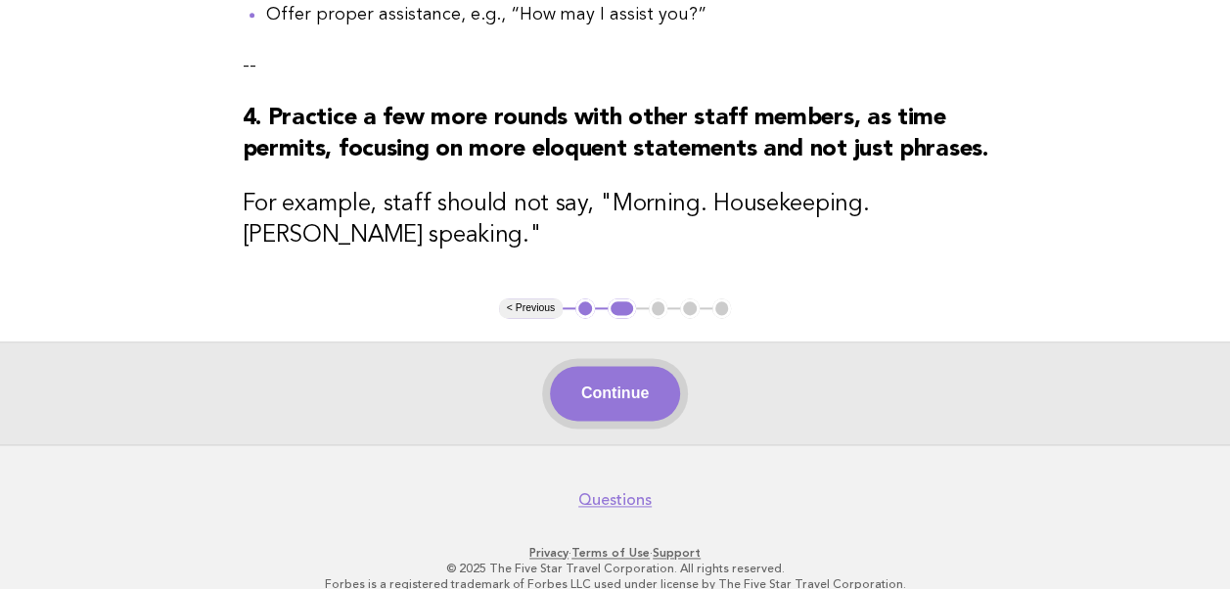
click at [618, 421] on button "Continue" at bounding box center [615, 393] width 130 height 55
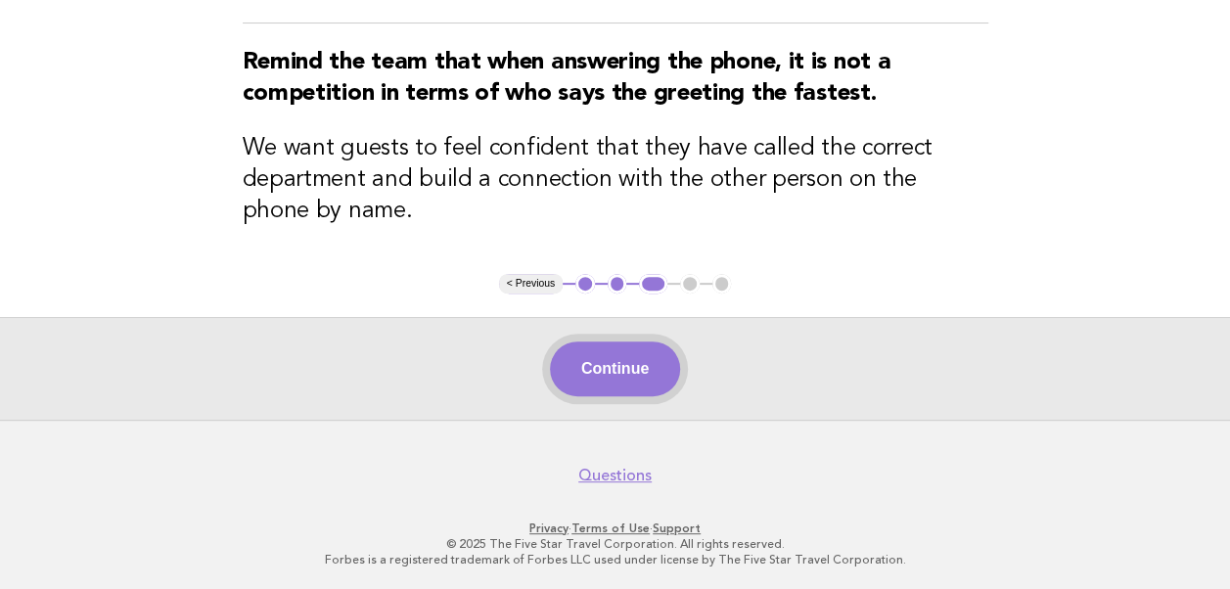
click at [595, 380] on button "Continue" at bounding box center [615, 369] width 130 height 55
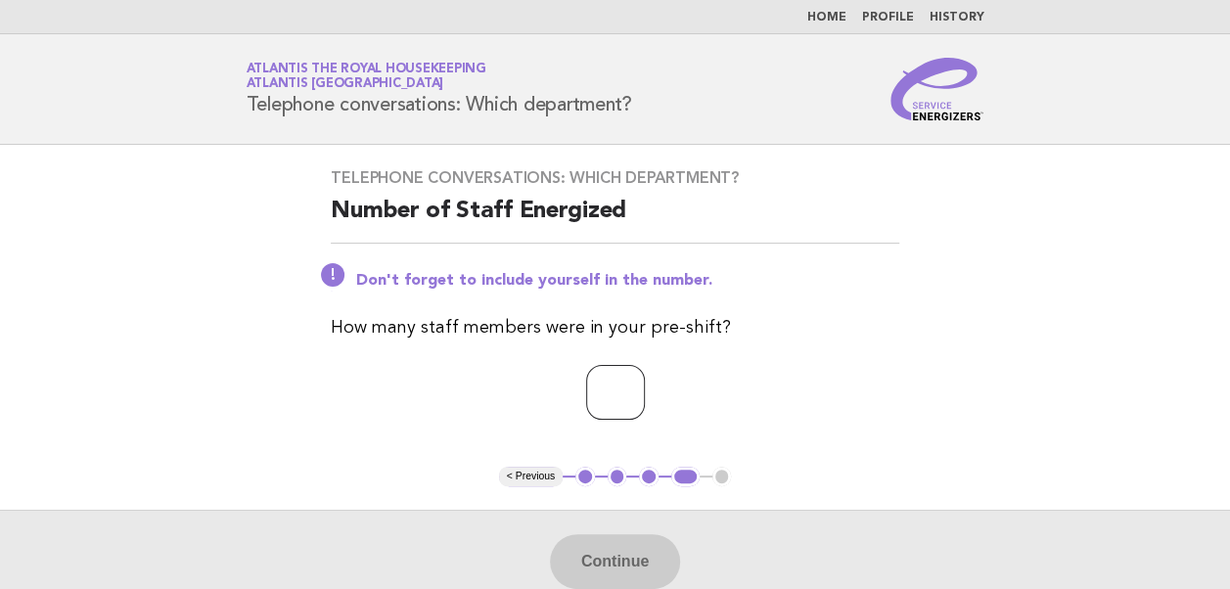
click at [614, 399] on input "number" at bounding box center [615, 392] width 59 height 55
type input "**"
click at [617, 552] on button "Continue" at bounding box center [615, 561] width 130 height 55
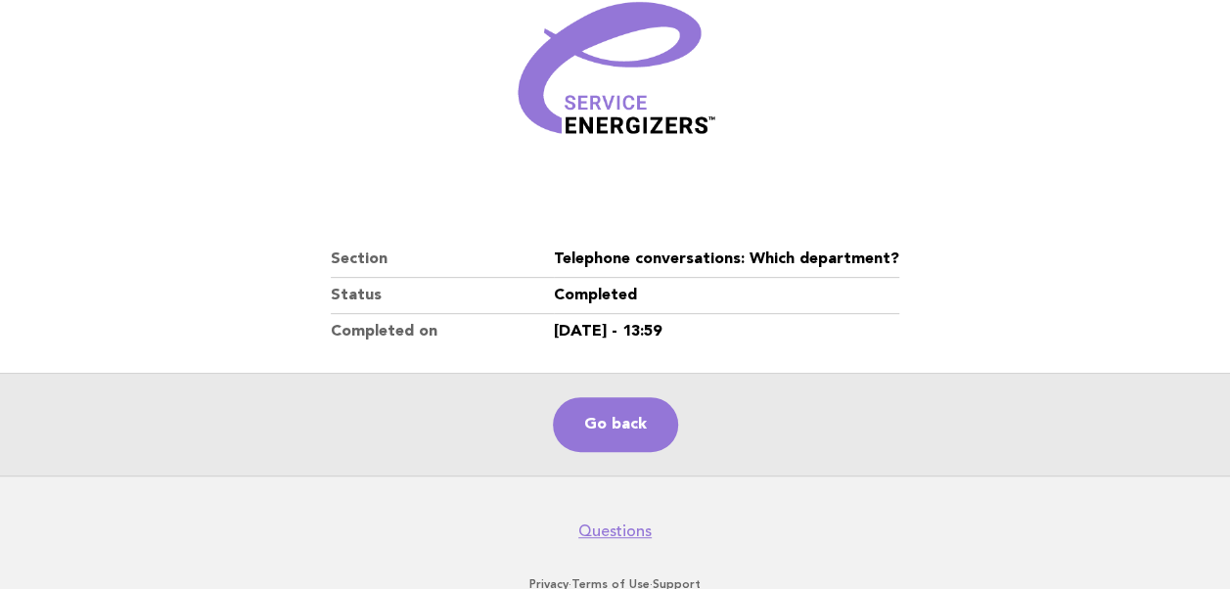
scroll to position [335, 0]
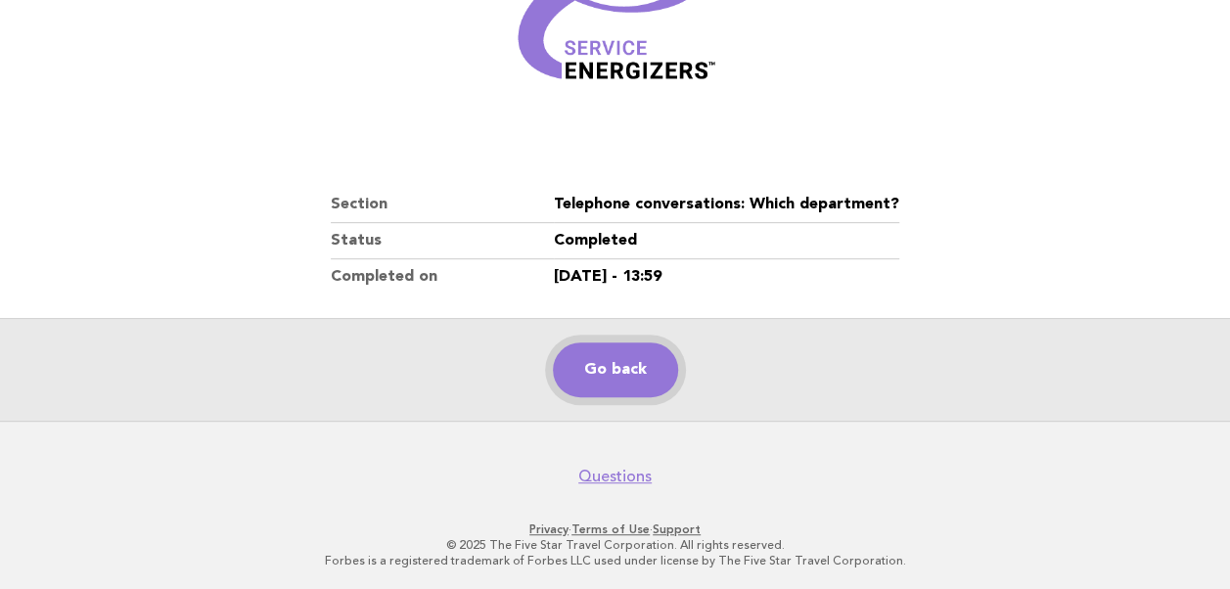
click at [619, 364] on link "Go back" at bounding box center [615, 370] width 125 height 55
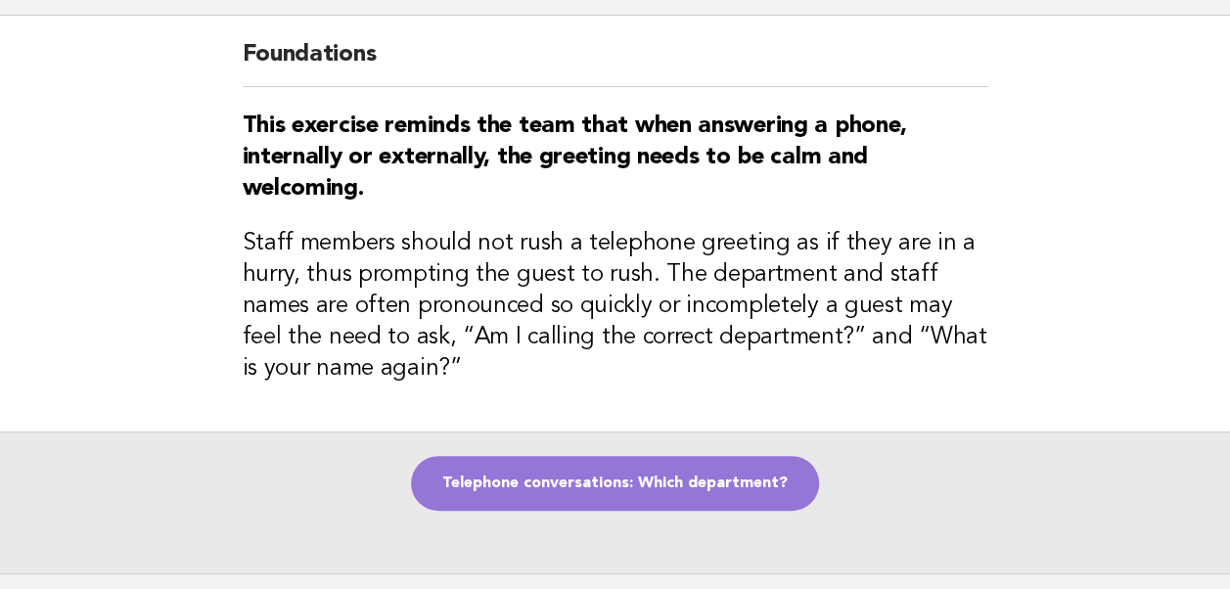
scroll to position [284, 0]
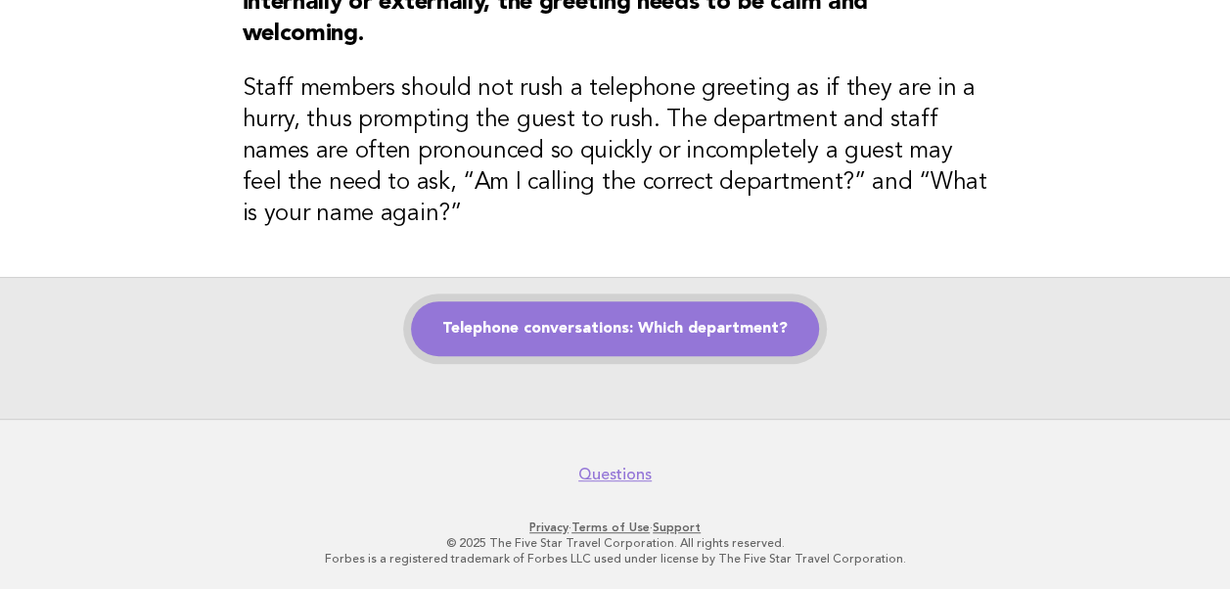
click at [596, 340] on link "Telephone conversations: Which department?" at bounding box center [615, 328] width 408 height 55
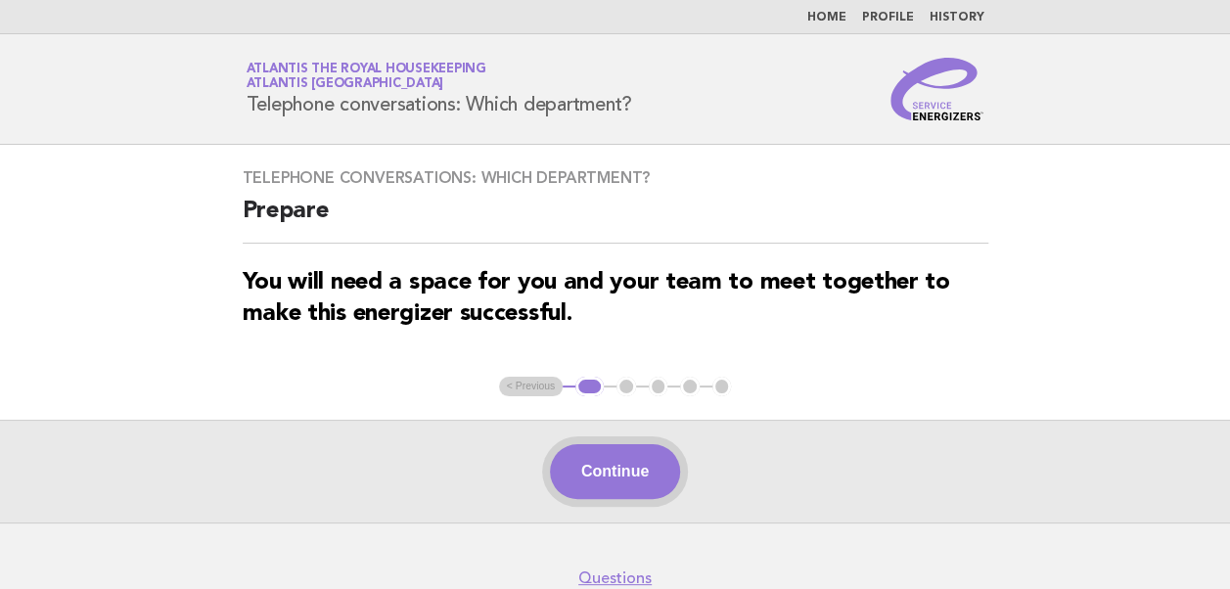
click at [612, 466] on button "Continue" at bounding box center [615, 471] width 130 height 55
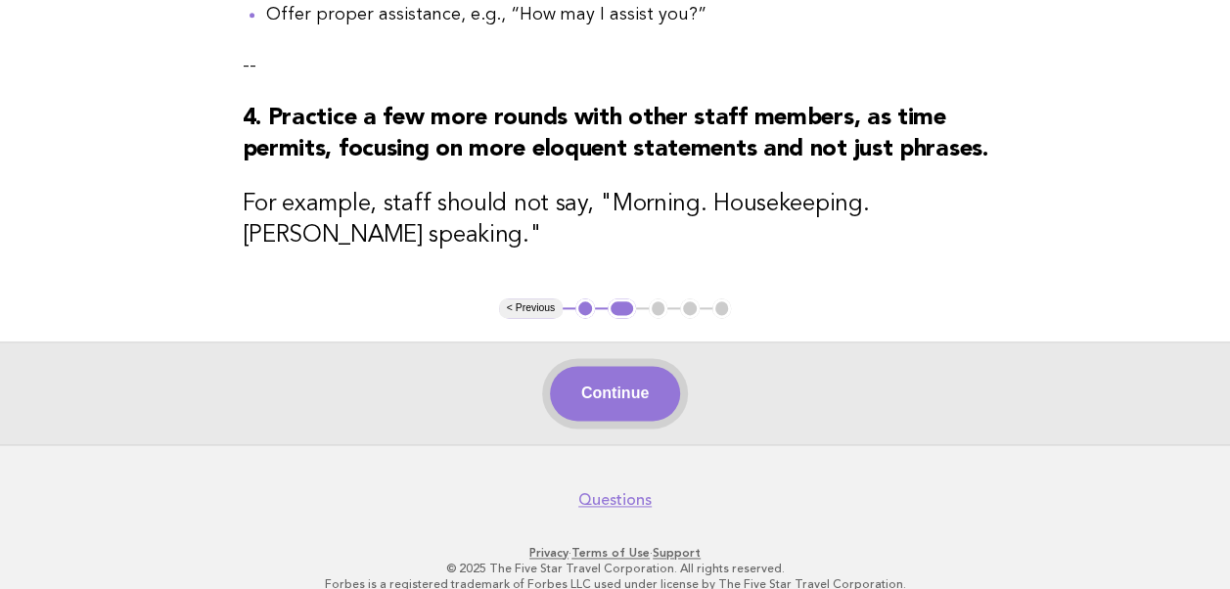
click at [589, 421] on button "Continue" at bounding box center [615, 393] width 130 height 55
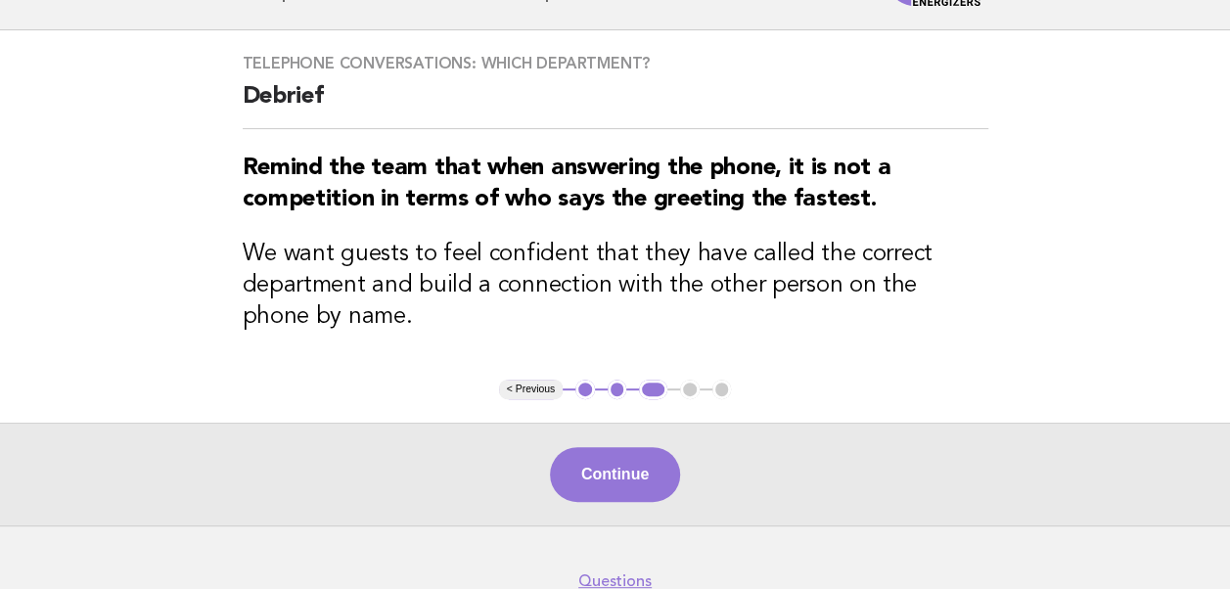
scroll to position [220, 0]
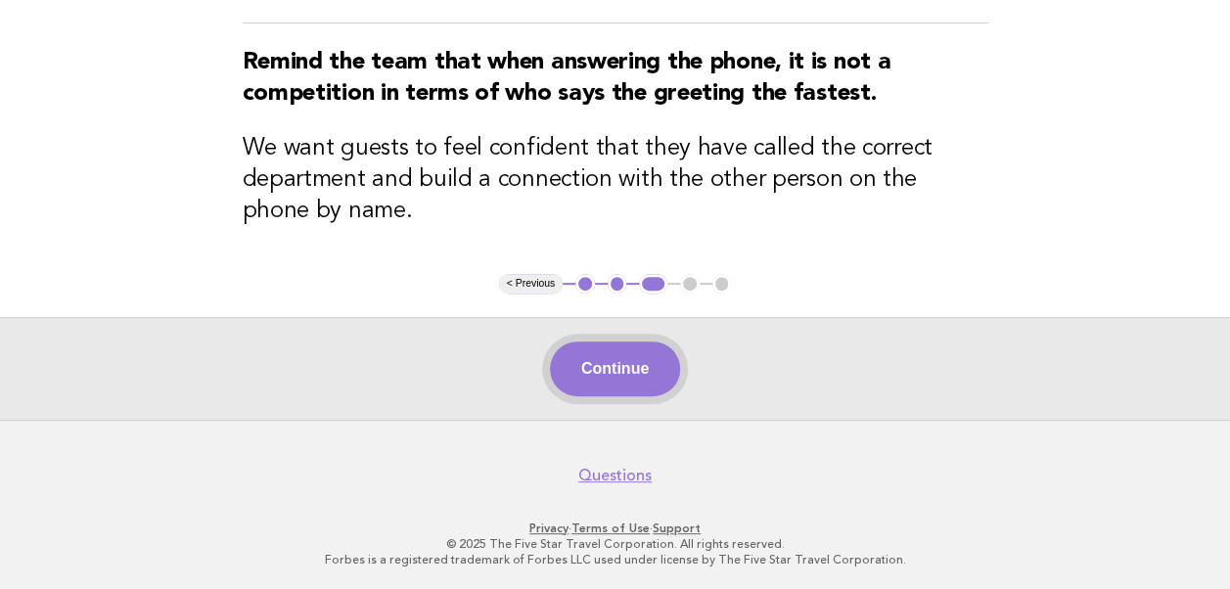
click at [597, 382] on button "Continue" at bounding box center [615, 369] width 130 height 55
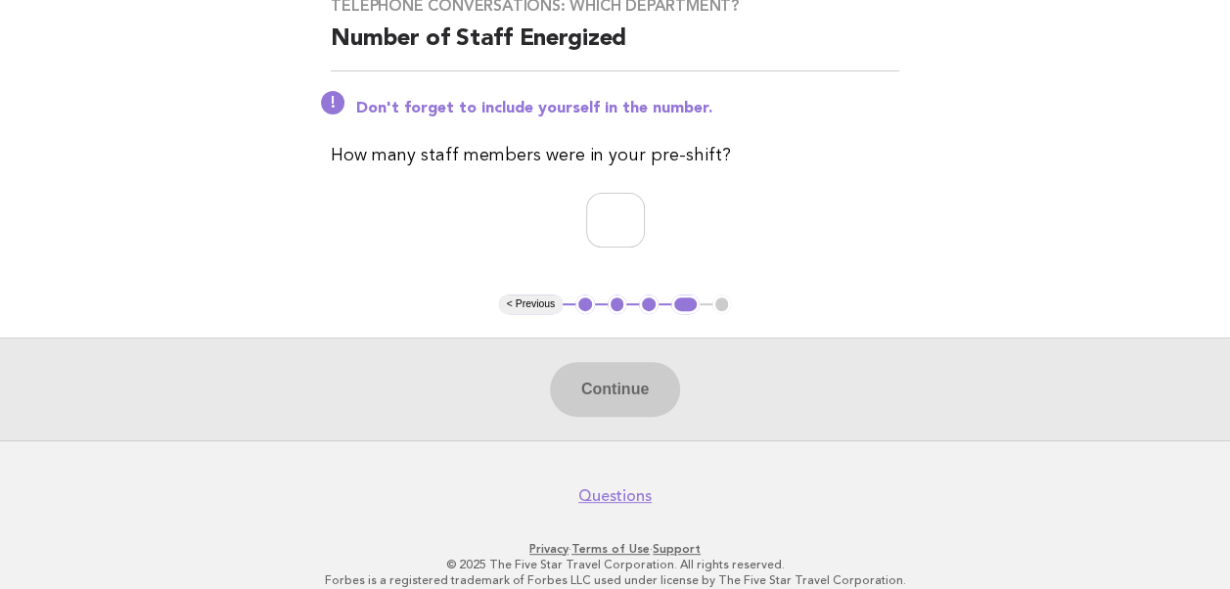
scroll to position [192, 0]
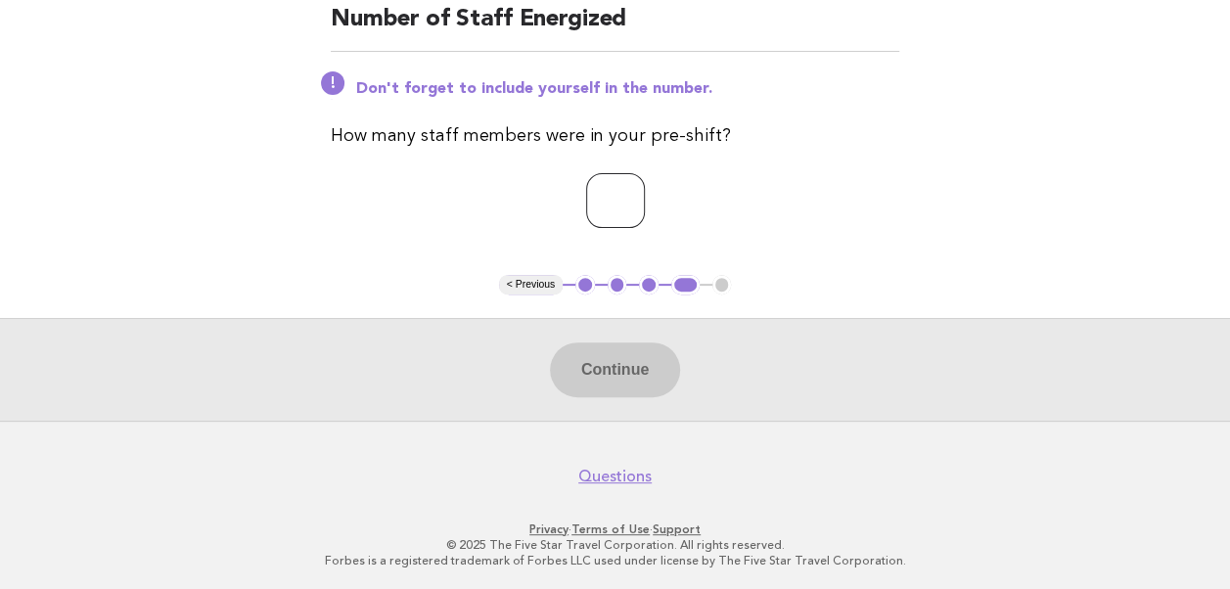
click at [587, 208] on input "number" at bounding box center [615, 200] width 59 height 55
type input "**"
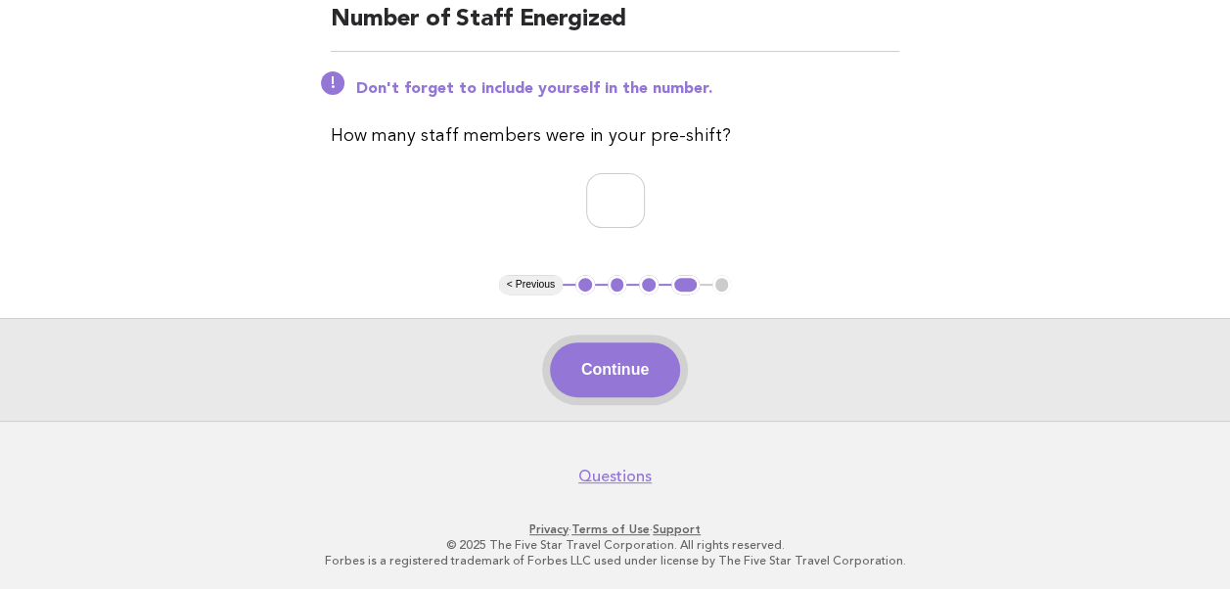
click at [618, 373] on button "Continue" at bounding box center [615, 370] width 130 height 55
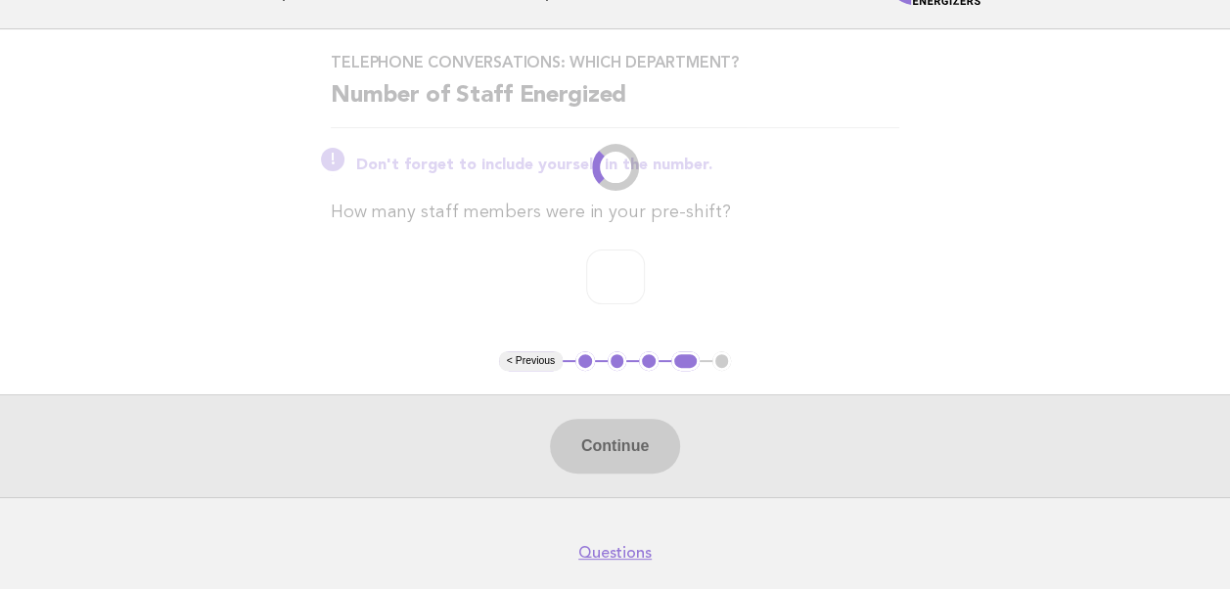
scroll to position [0, 0]
